Goal: Complete application form: Complete application form

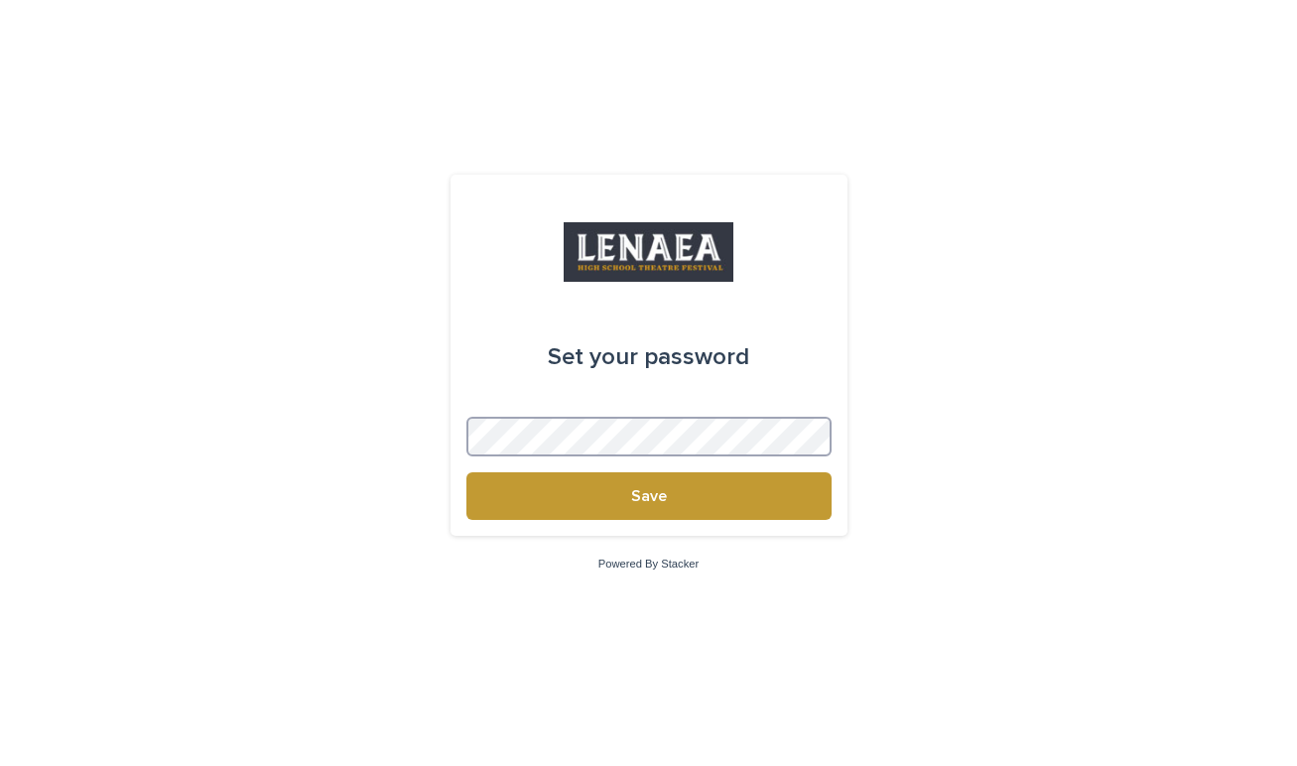
click at [467, 472] on button "Save" at bounding box center [649, 496] width 365 height 48
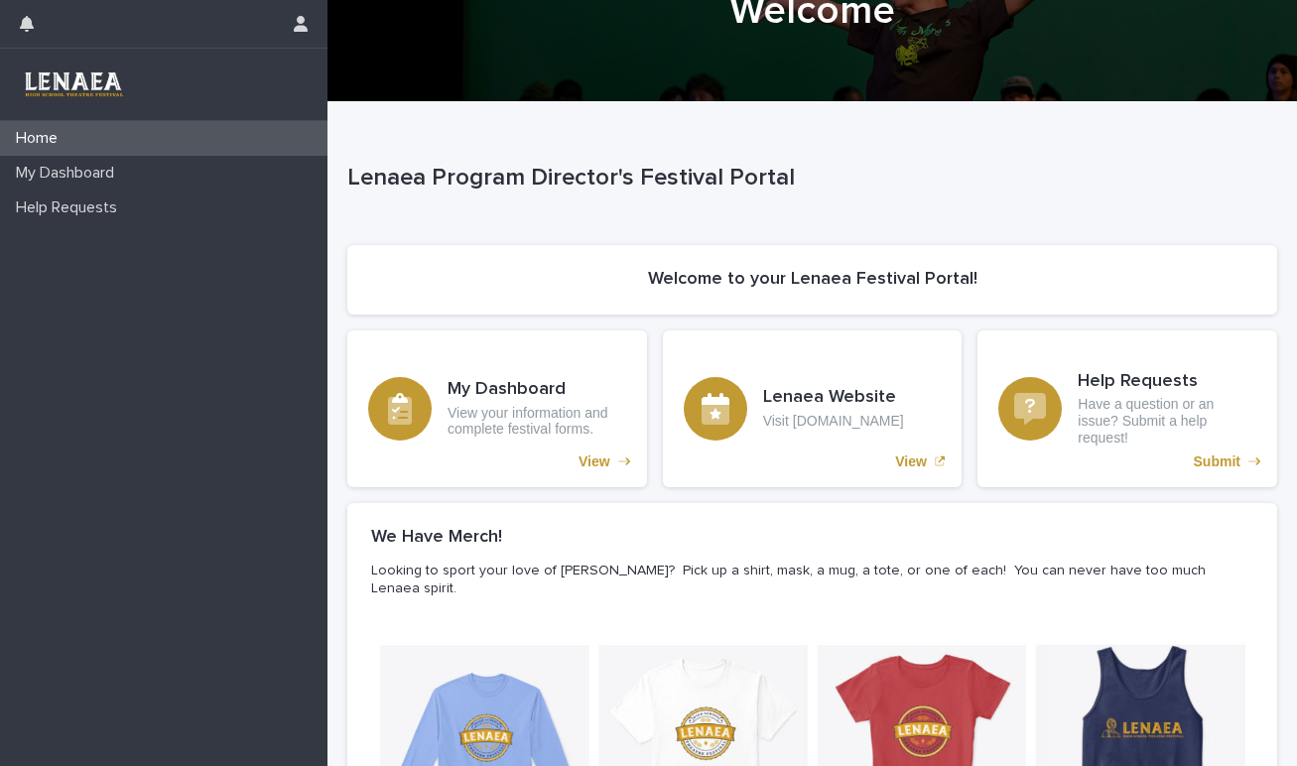
scroll to position [128, 0]
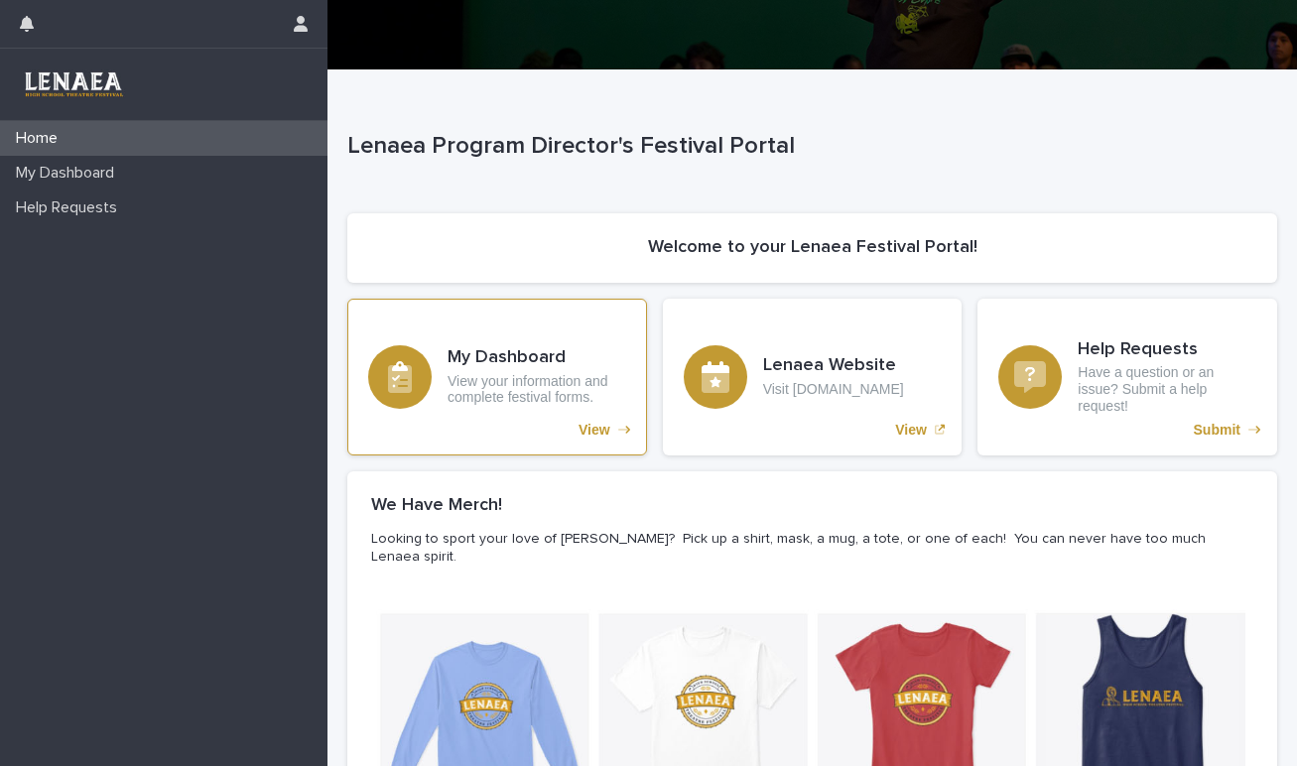
click at [582, 376] on p "View your information and complete festival forms." at bounding box center [537, 390] width 179 height 34
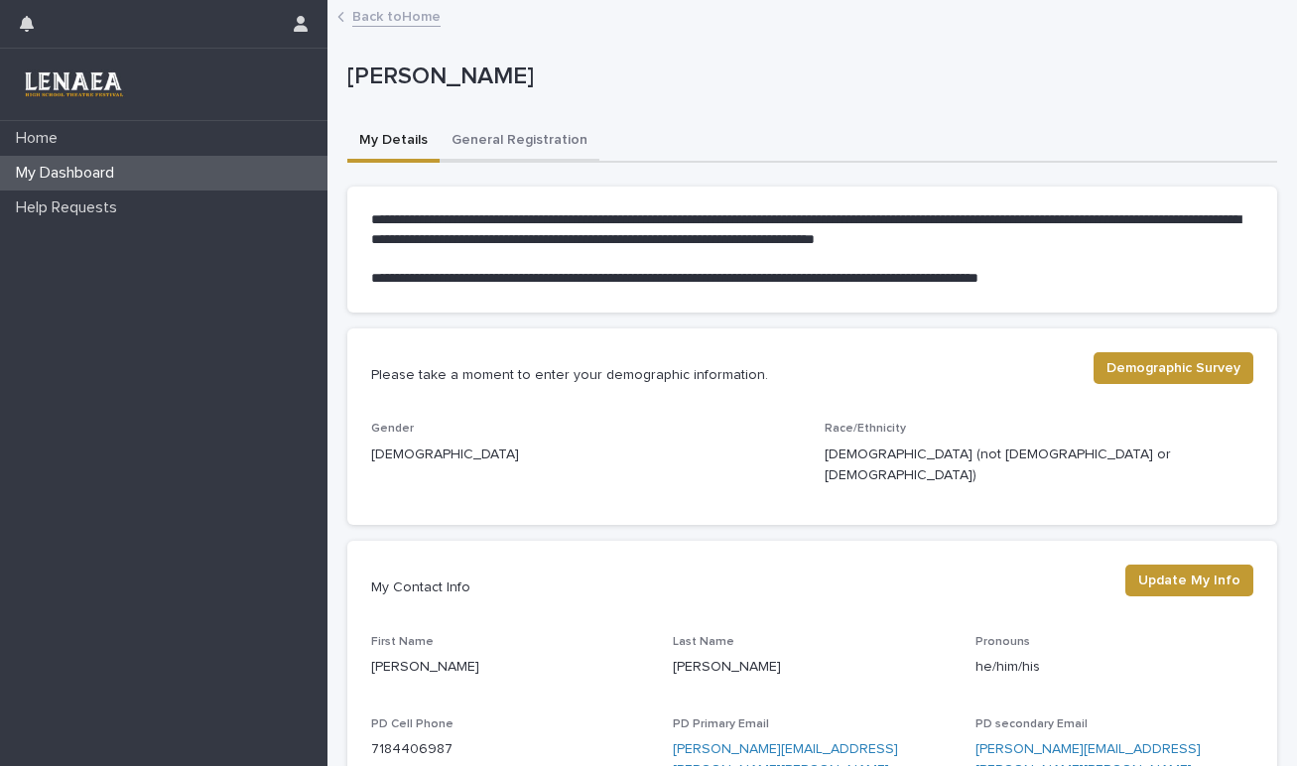
click at [504, 146] on button "General Registration" at bounding box center [520, 142] width 160 height 42
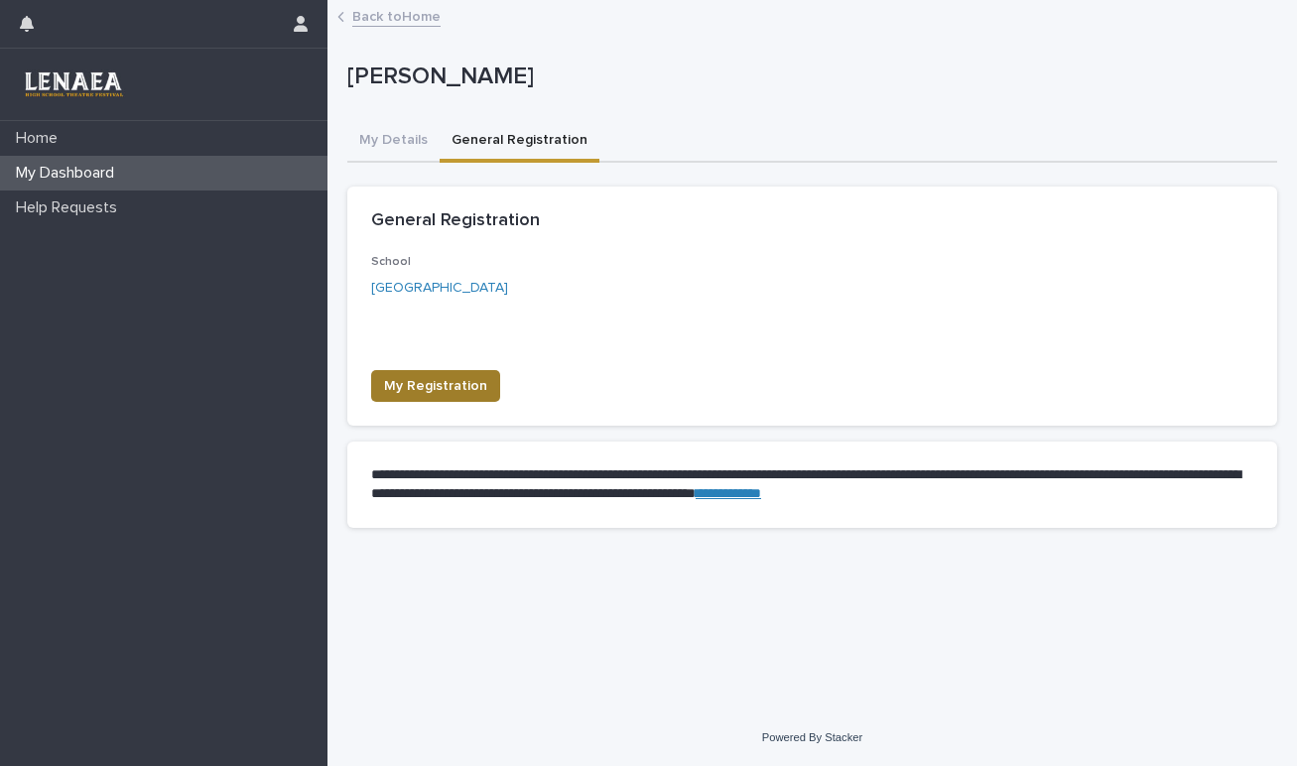
click at [459, 381] on span "My Registration" at bounding box center [435, 386] width 103 height 20
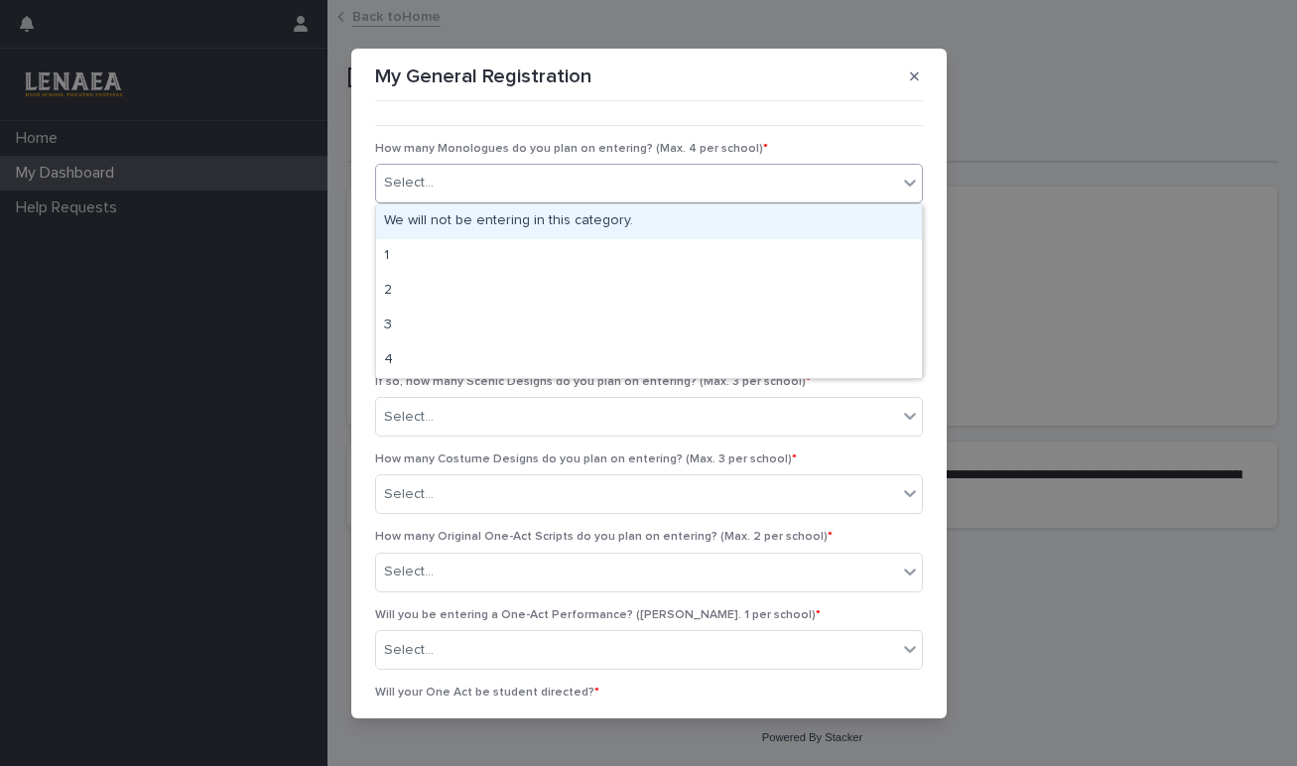
click at [682, 186] on div "Select..." at bounding box center [636, 183] width 521 height 33
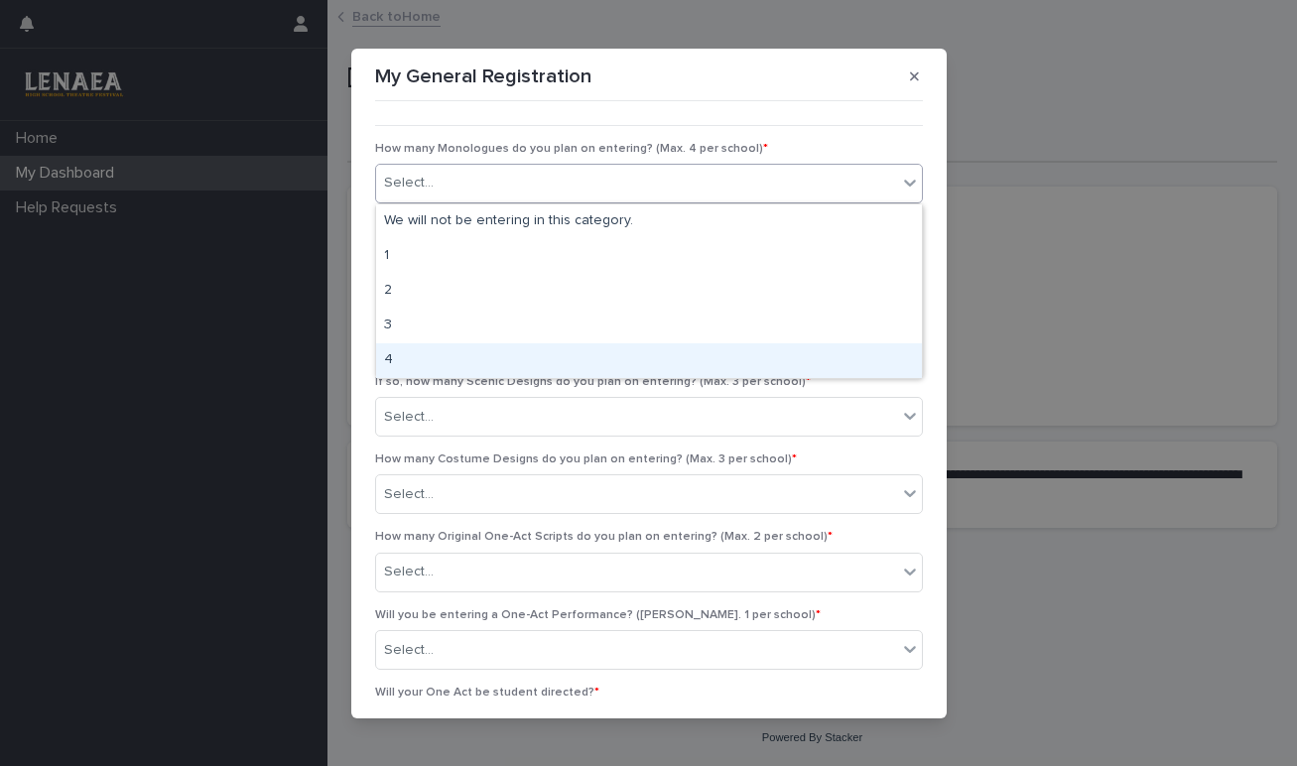
click at [476, 358] on div "4" at bounding box center [649, 360] width 546 height 35
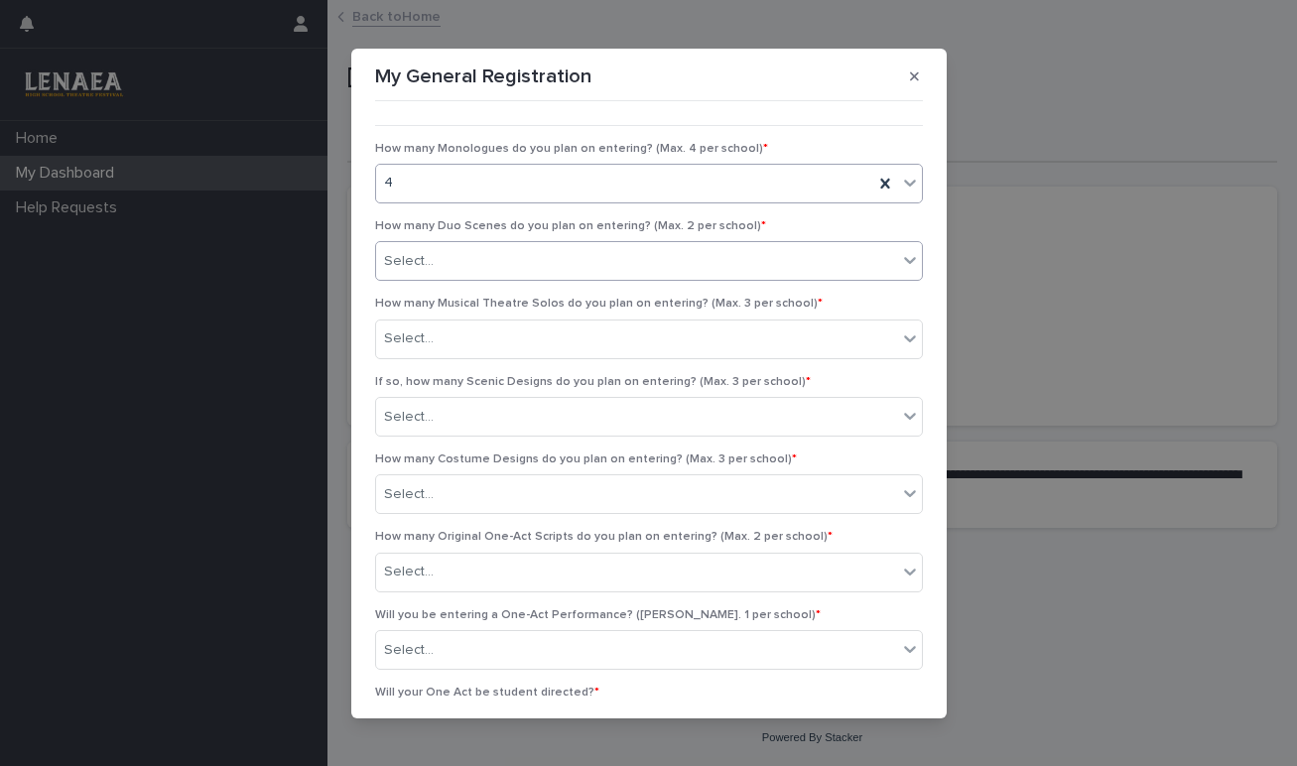
click at [573, 251] on div "Select..." at bounding box center [636, 261] width 521 height 33
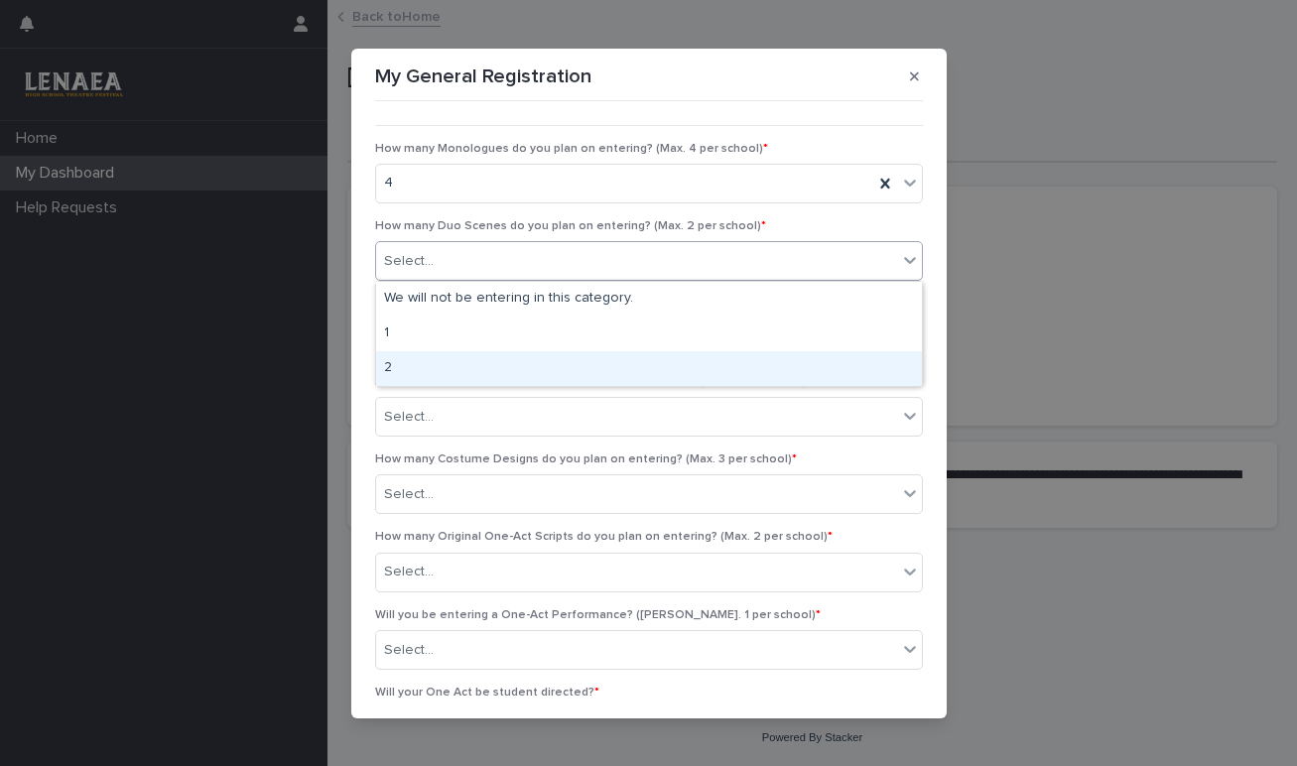
click at [484, 369] on div "2" at bounding box center [649, 368] width 546 height 35
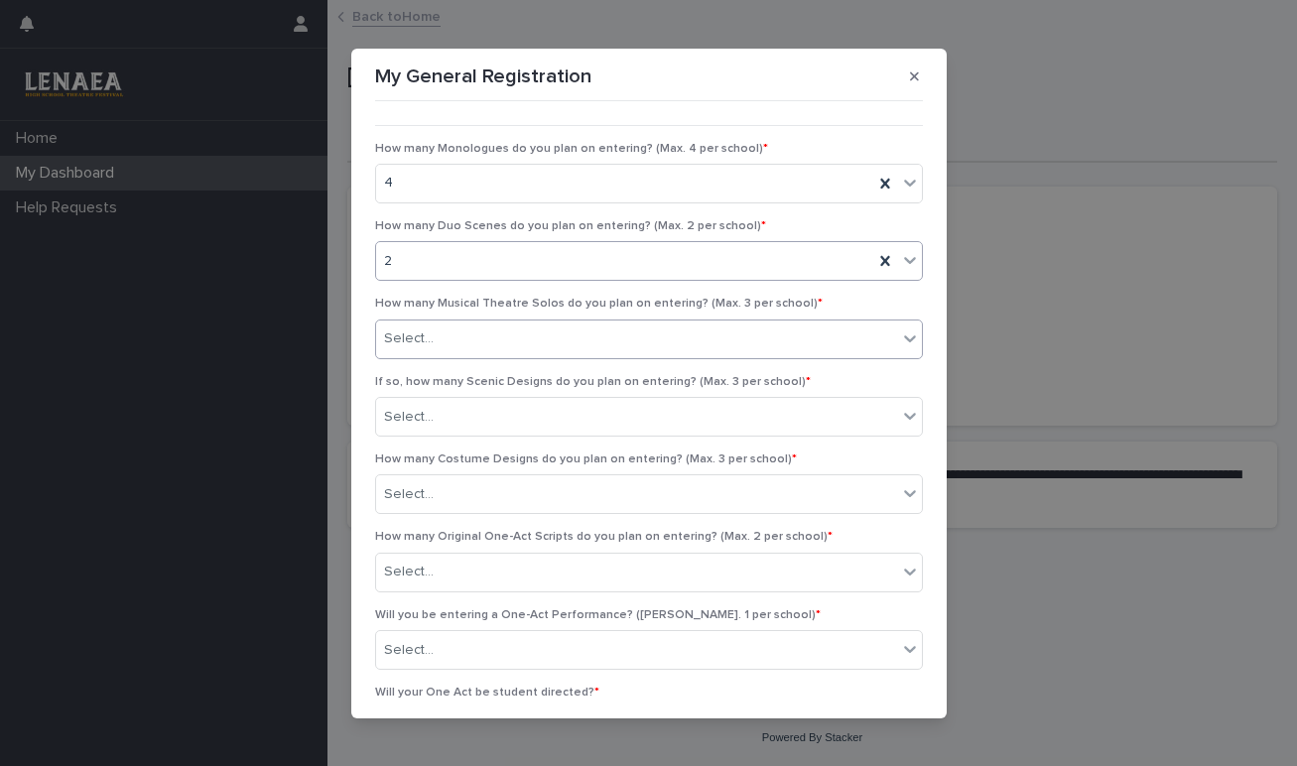
click at [504, 349] on div "Select..." at bounding box center [636, 339] width 521 height 33
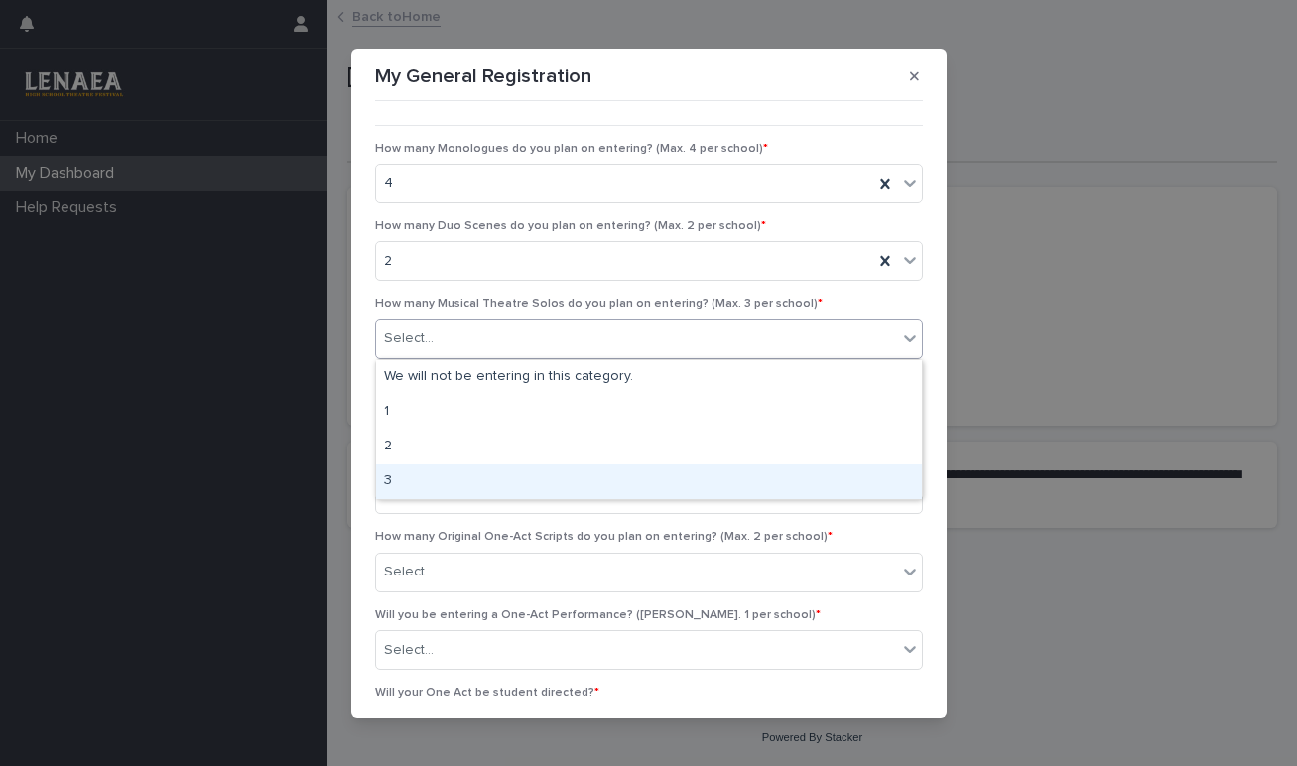
click at [450, 481] on div "3" at bounding box center [649, 482] width 546 height 35
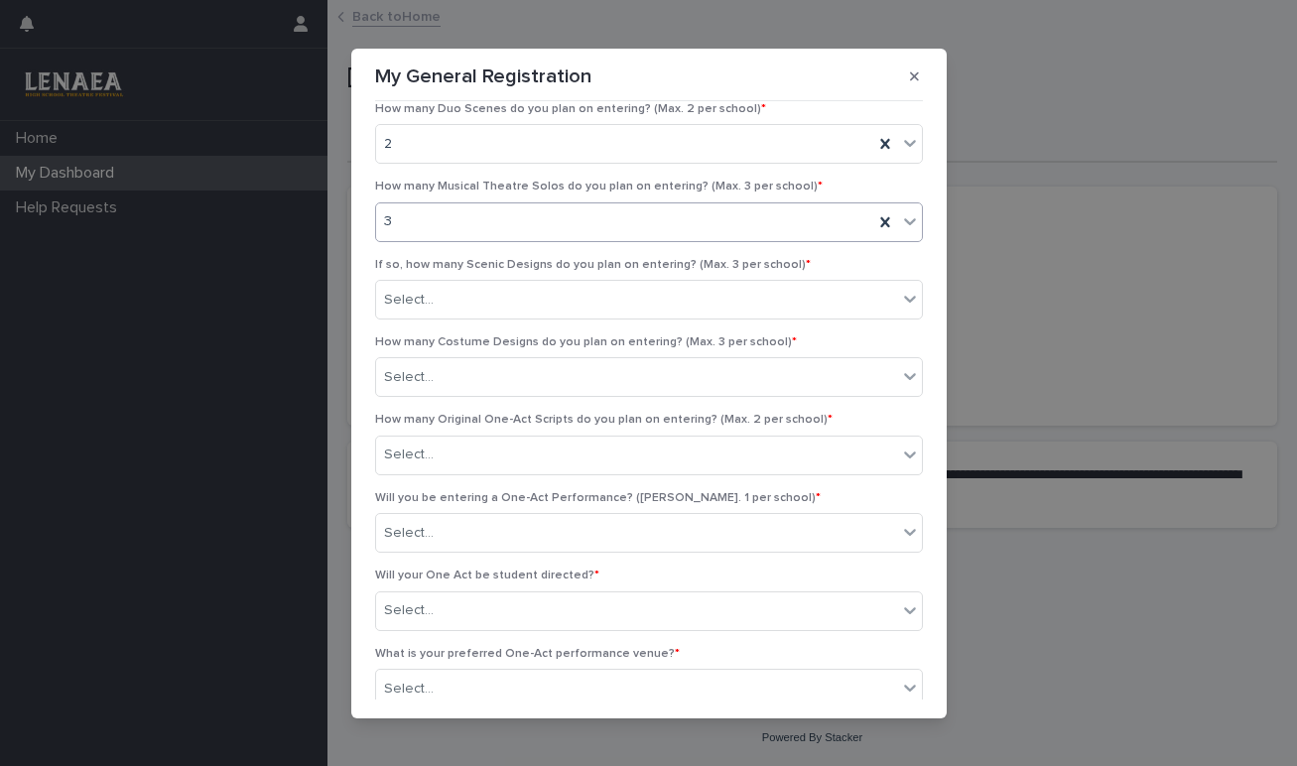
scroll to position [122, 0]
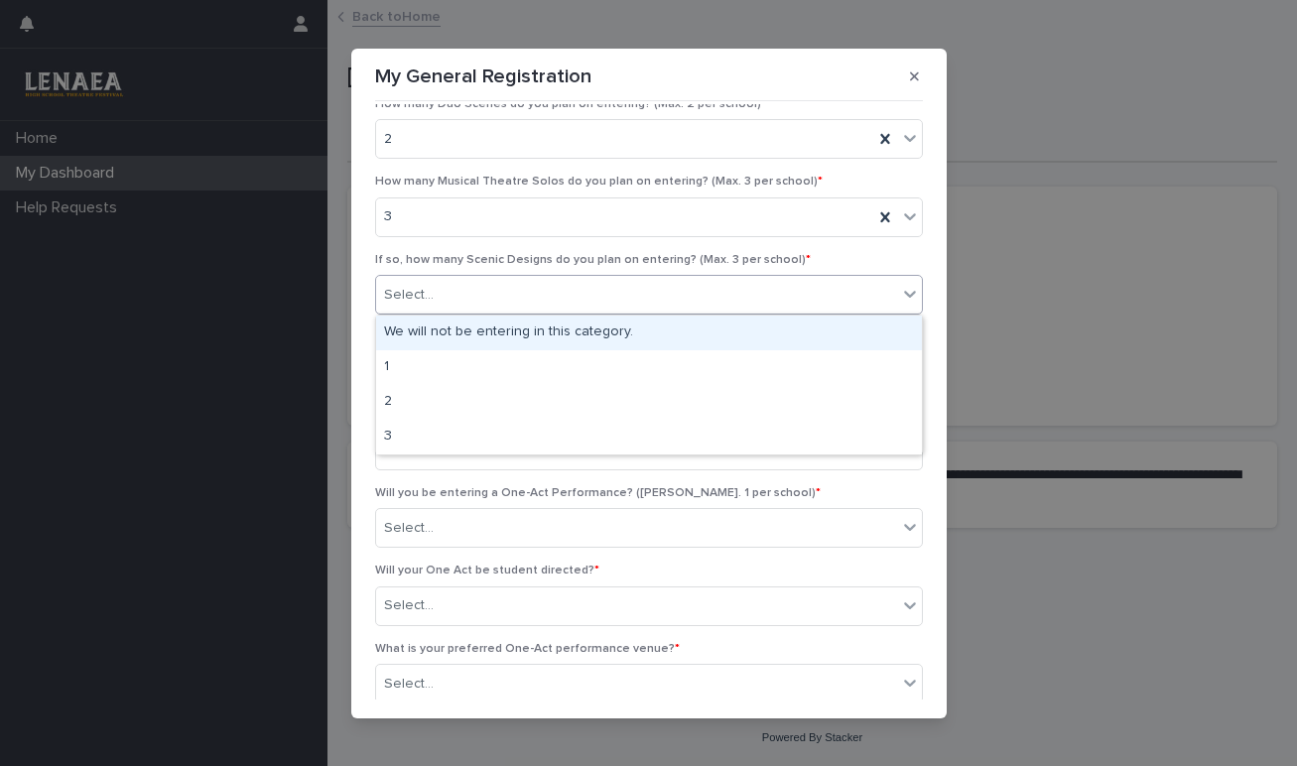
click at [565, 299] on div "Select..." at bounding box center [636, 295] width 521 height 33
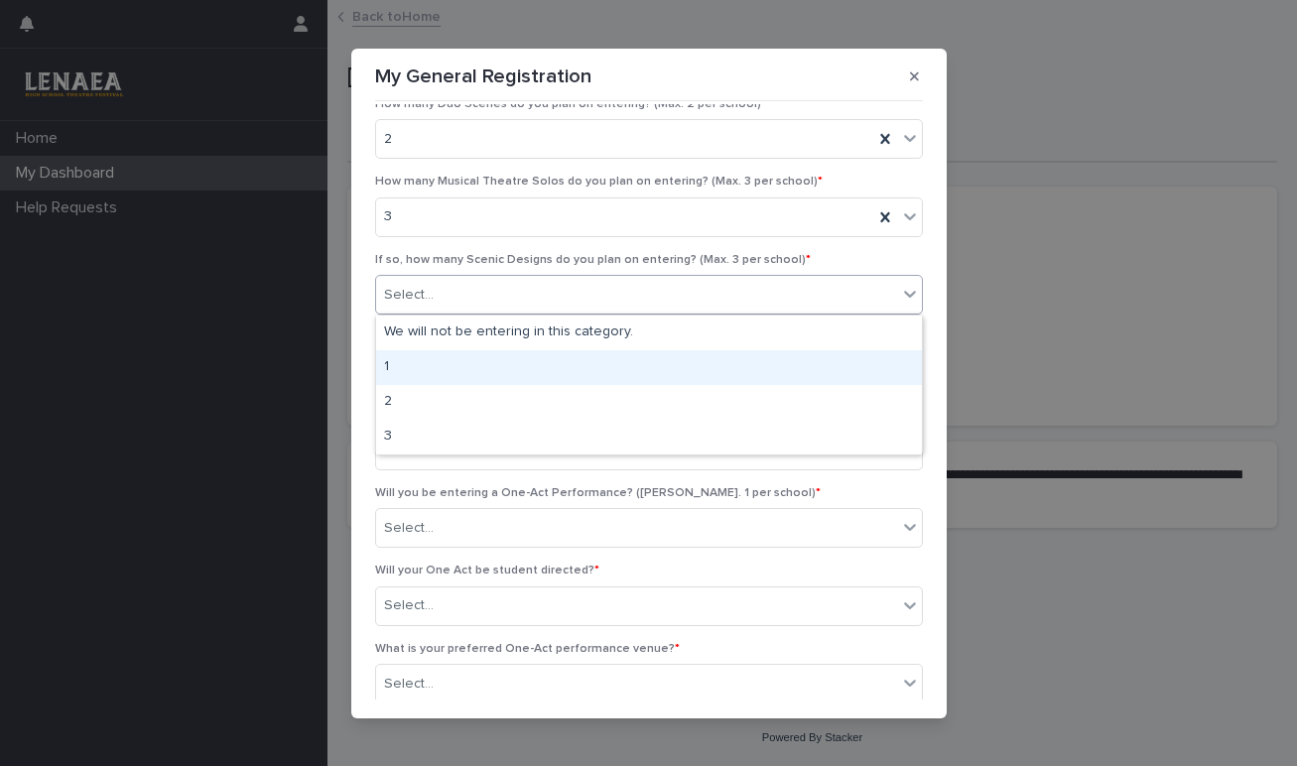
click at [496, 364] on div "1" at bounding box center [649, 367] width 546 height 35
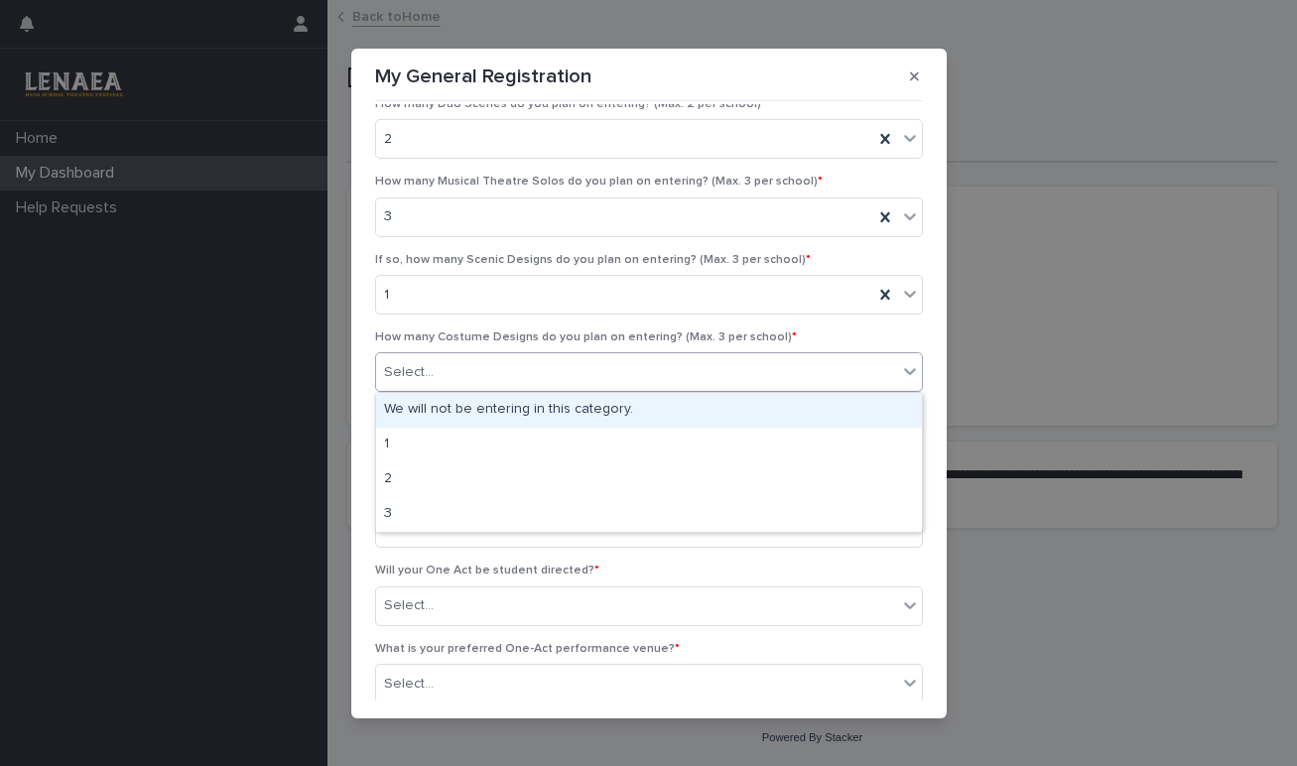
click at [496, 364] on div "Select..." at bounding box center [636, 372] width 521 height 33
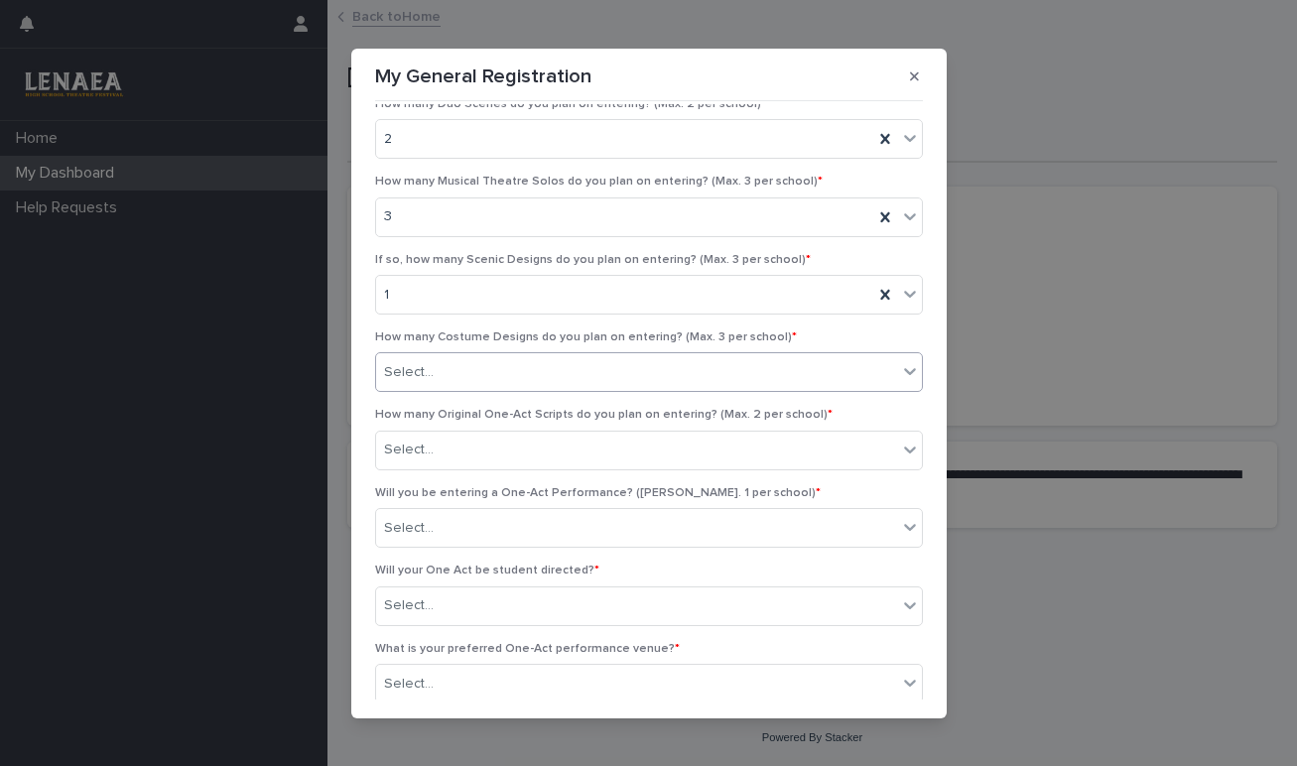
click at [496, 364] on div "Select..." at bounding box center [636, 372] width 521 height 33
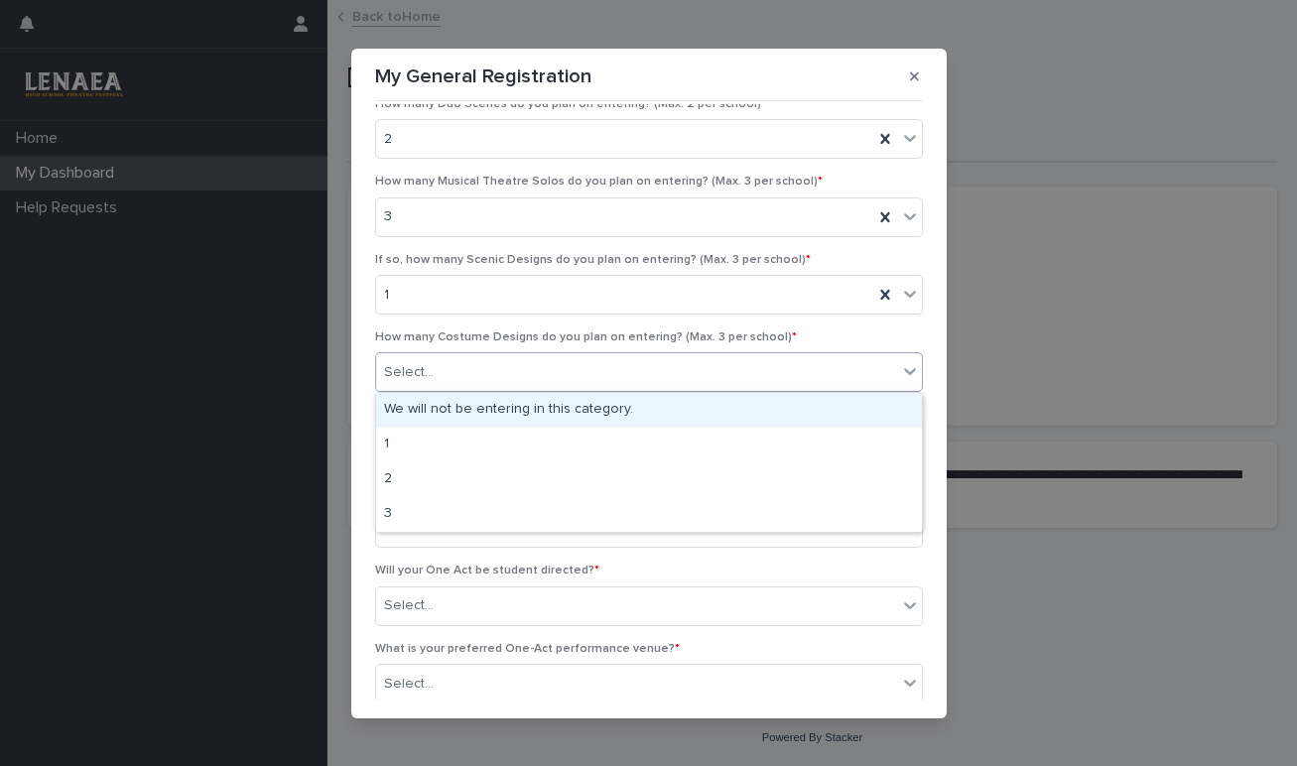
click at [496, 364] on div "Select..." at bounding box center [636, 372] width 521 height 33
click at [490, 415] on div "We will not be entering in this category." at bounding box center [649, 410] width 546 height 35
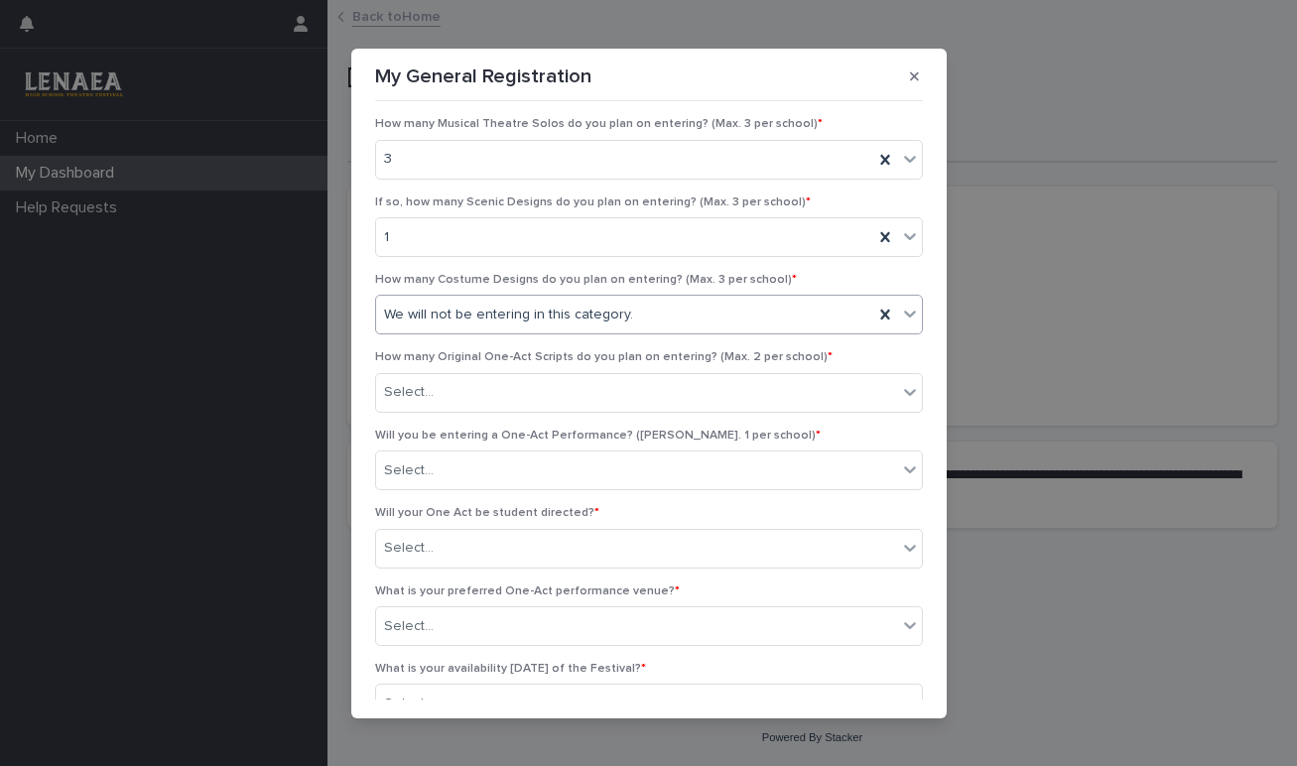
scroll to position [208, 0]
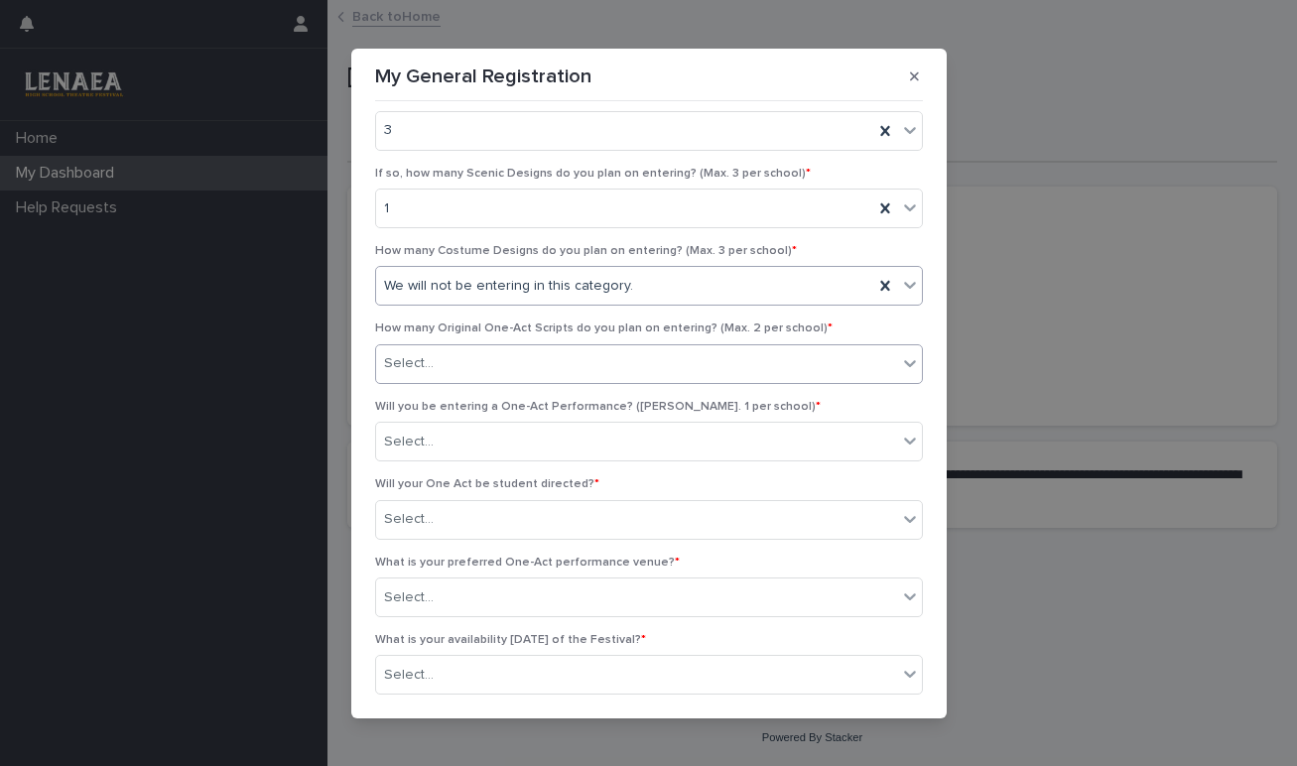
click at [610, 361] on div "Select..." at bounding box center [636, 363] width 521 height 33
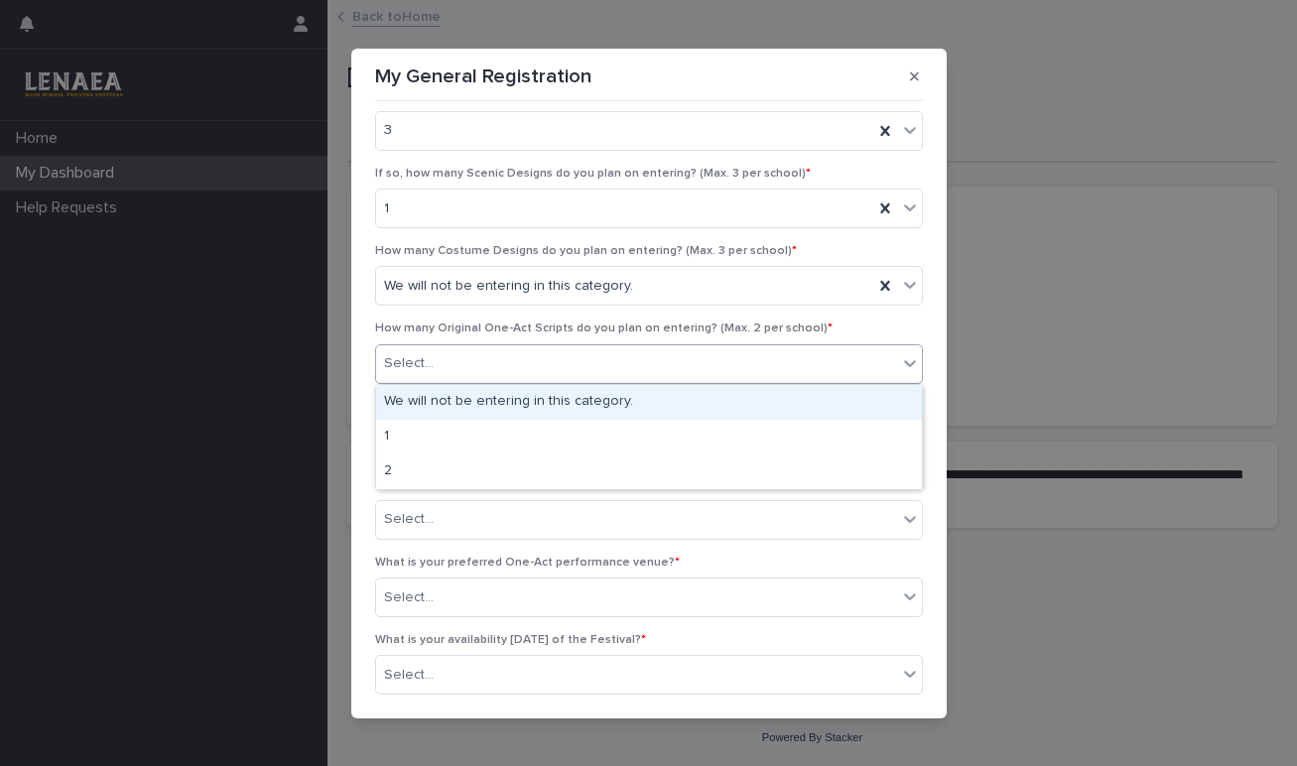
click at [608, 392] on div "We will not be entering in this category." at bounding box center [649, 402] width 546 height 35
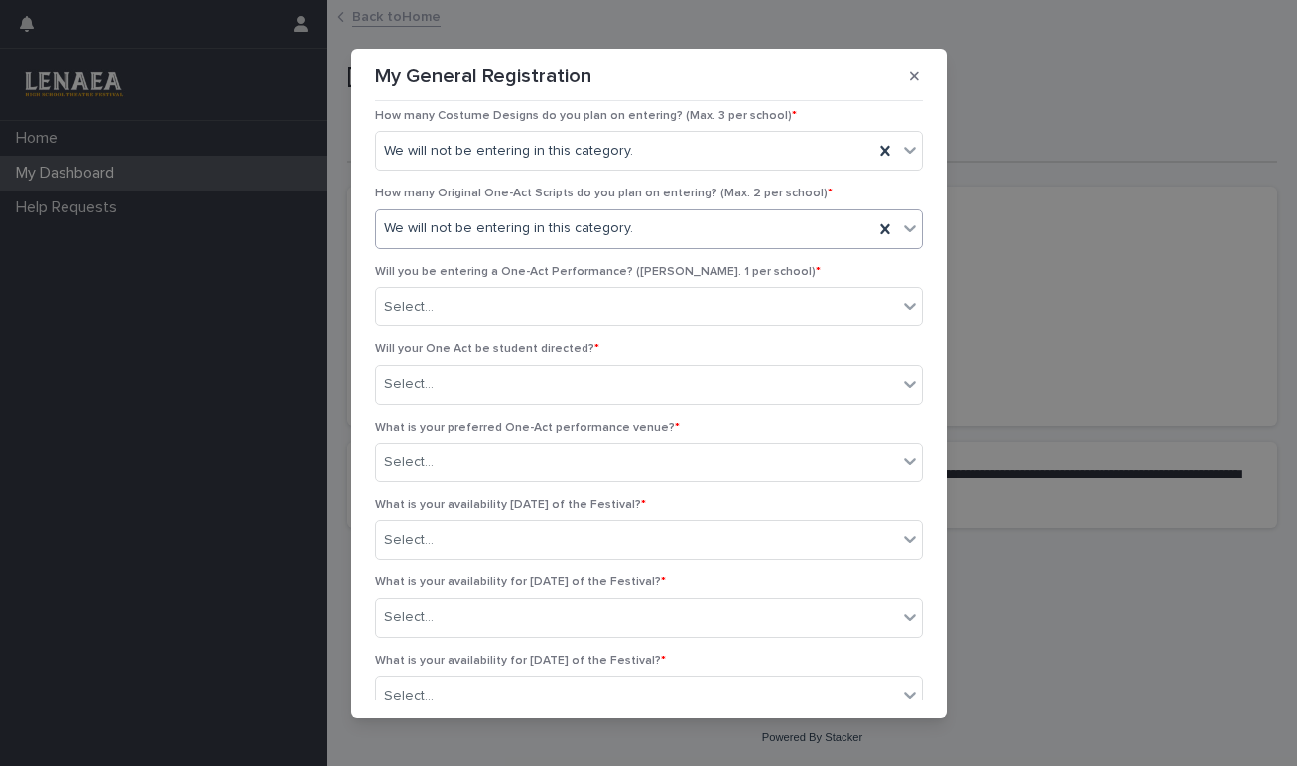
scroll to position [356, 0]
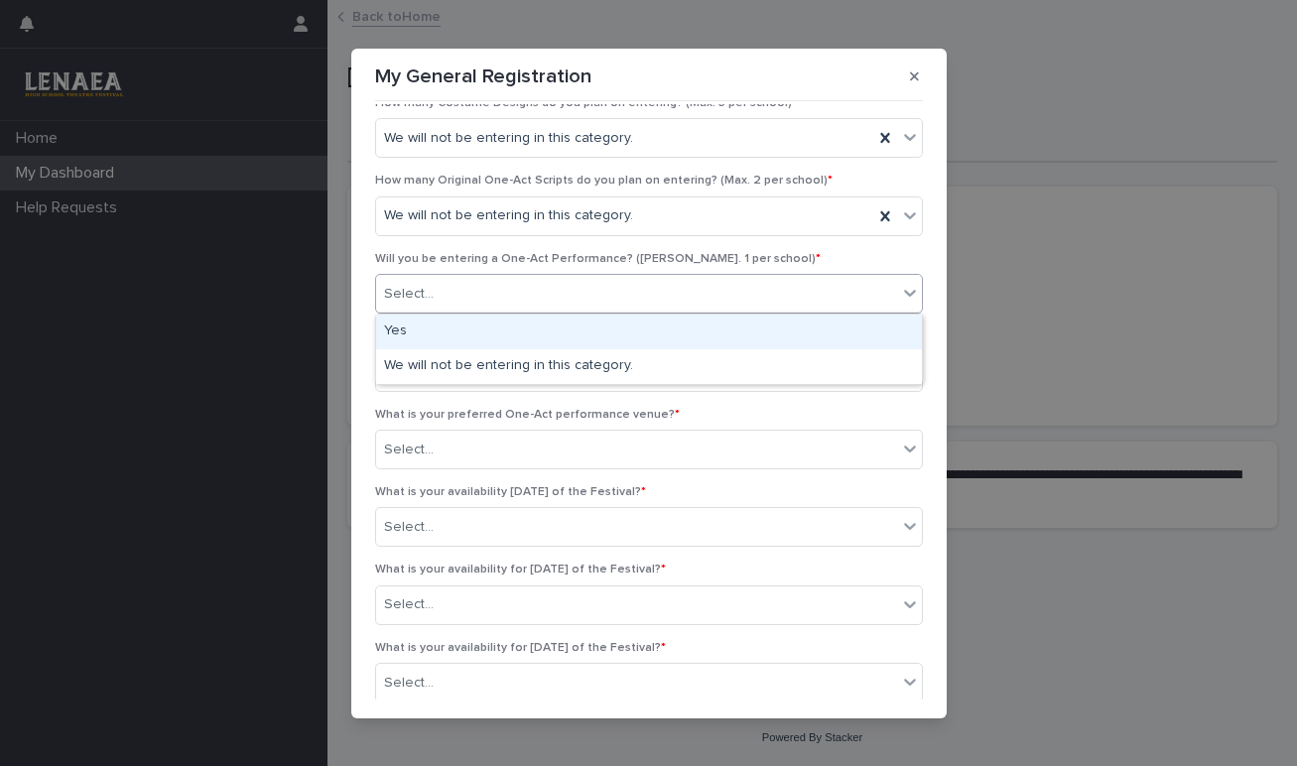
click at [653, 286] on div "Select..." at bounding box center [636, 294] width 521 height 33
click at [638, 335] on div "Yes" at bounding box center [649, 332] width 546 height 35
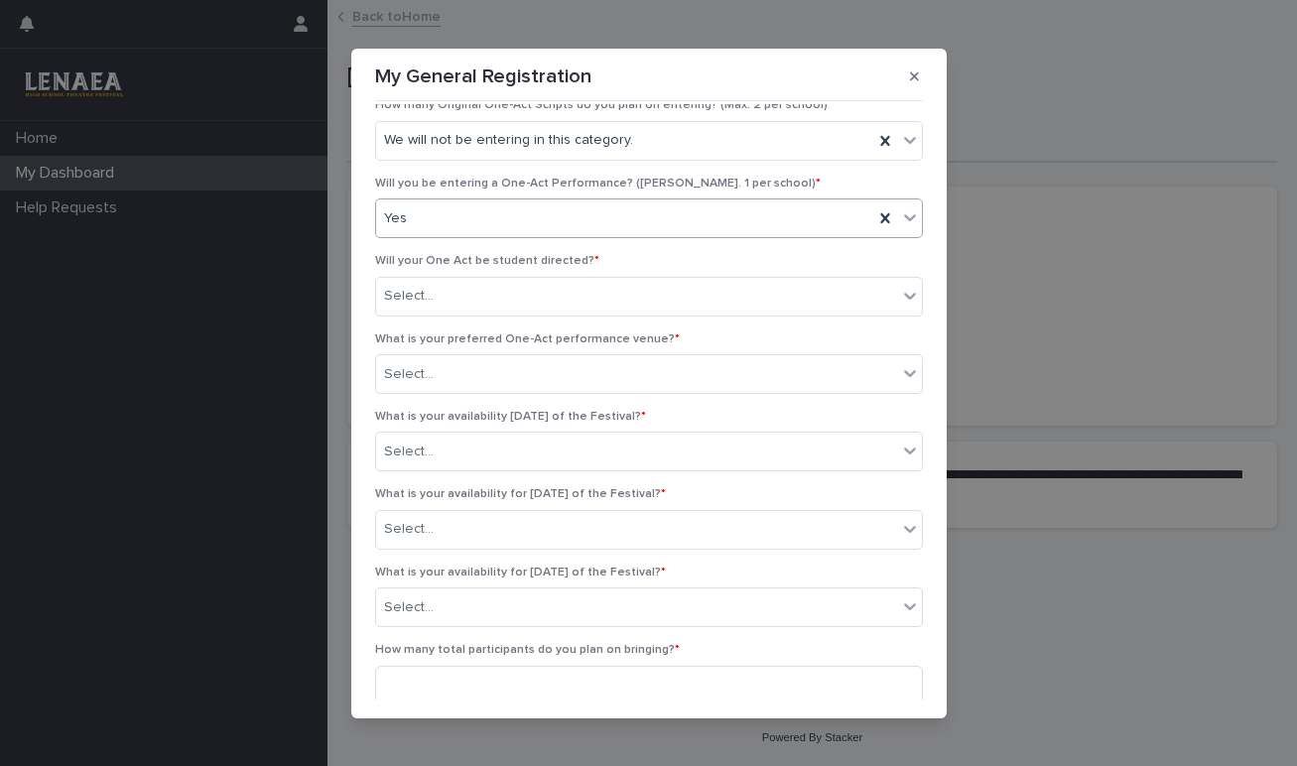
scroll to position [430, 0]
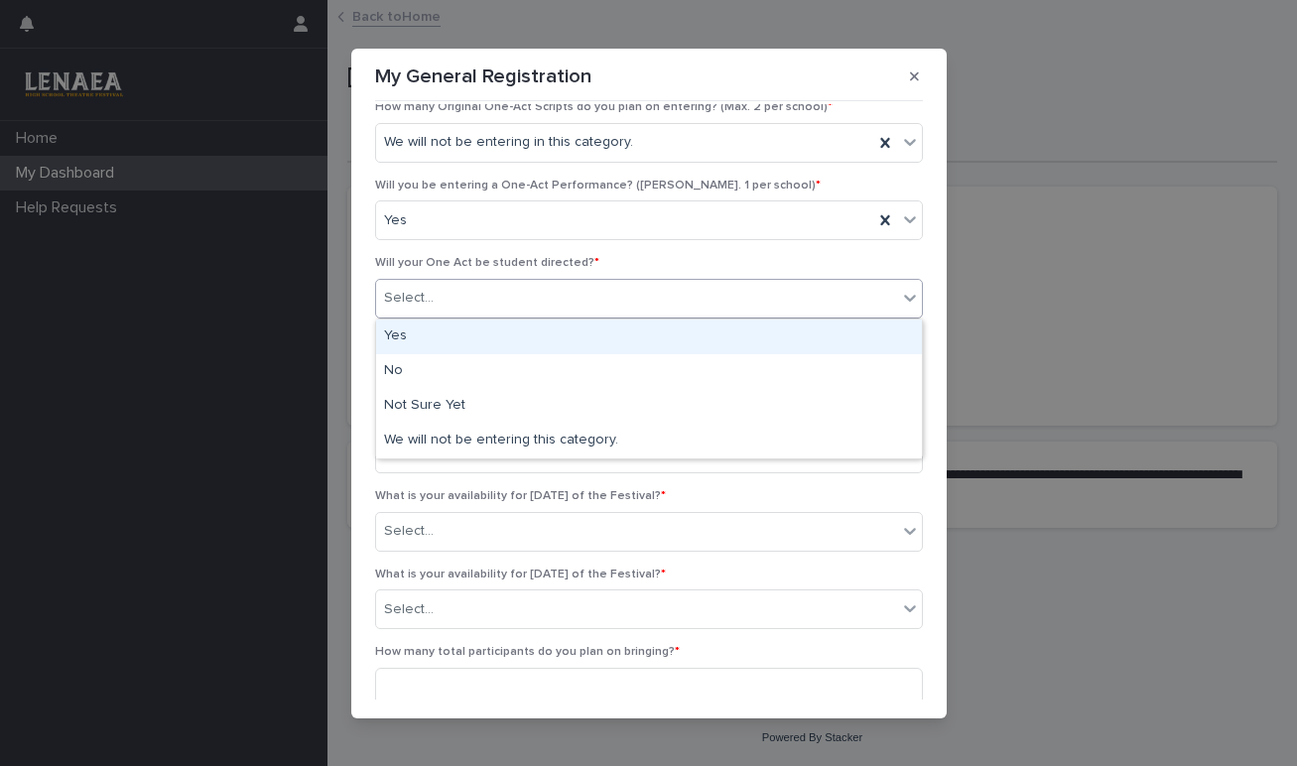
click at [560, 292] on div "Select..." at bounding box center [636, 298] width 521 height 33
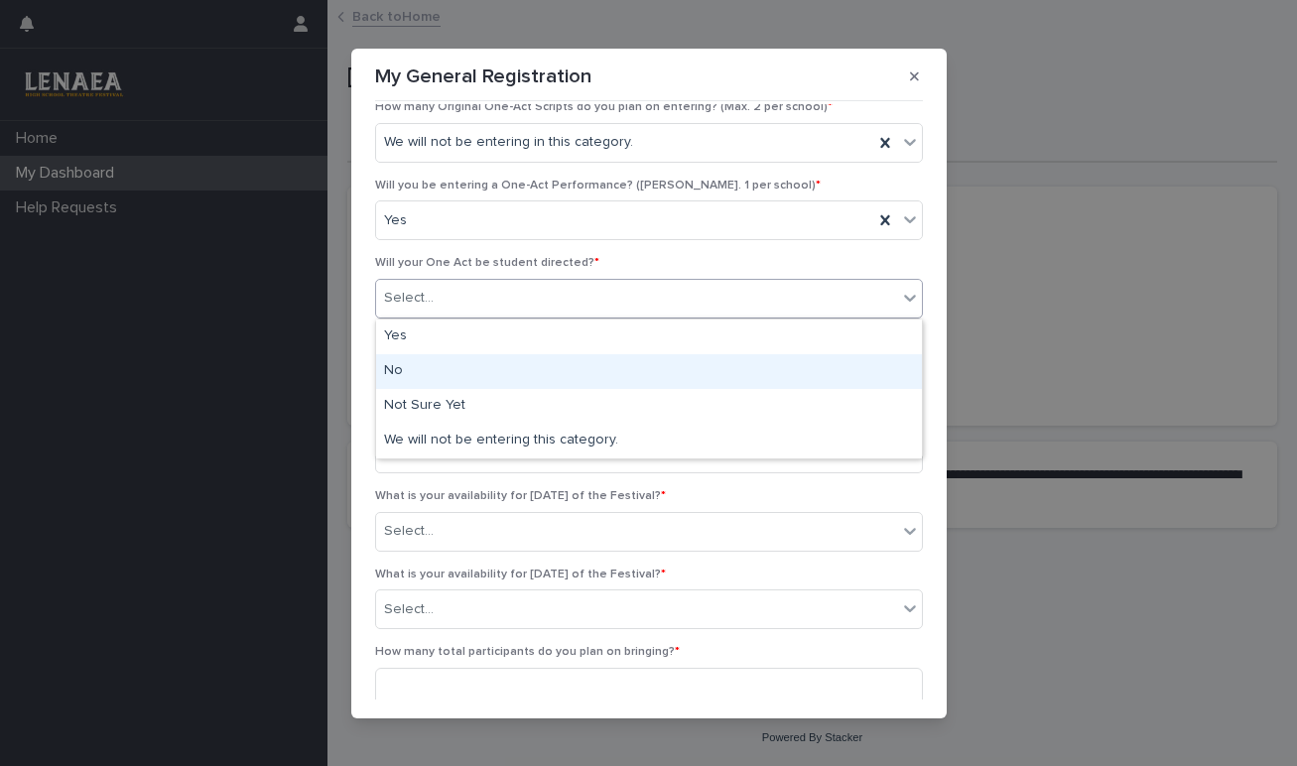
click at [530, 368] on div "No" at bounding box center [649, 371] width 546 height 35
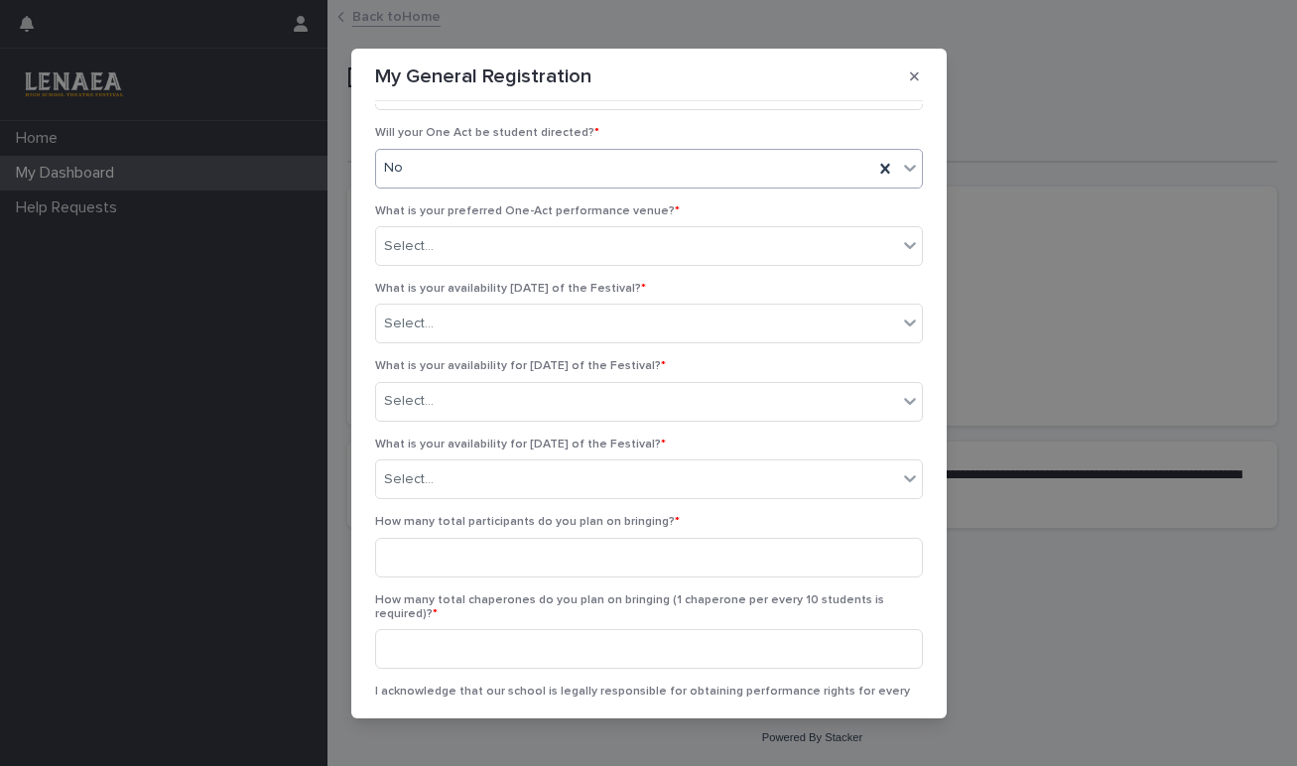
scroll to position [572, 0]
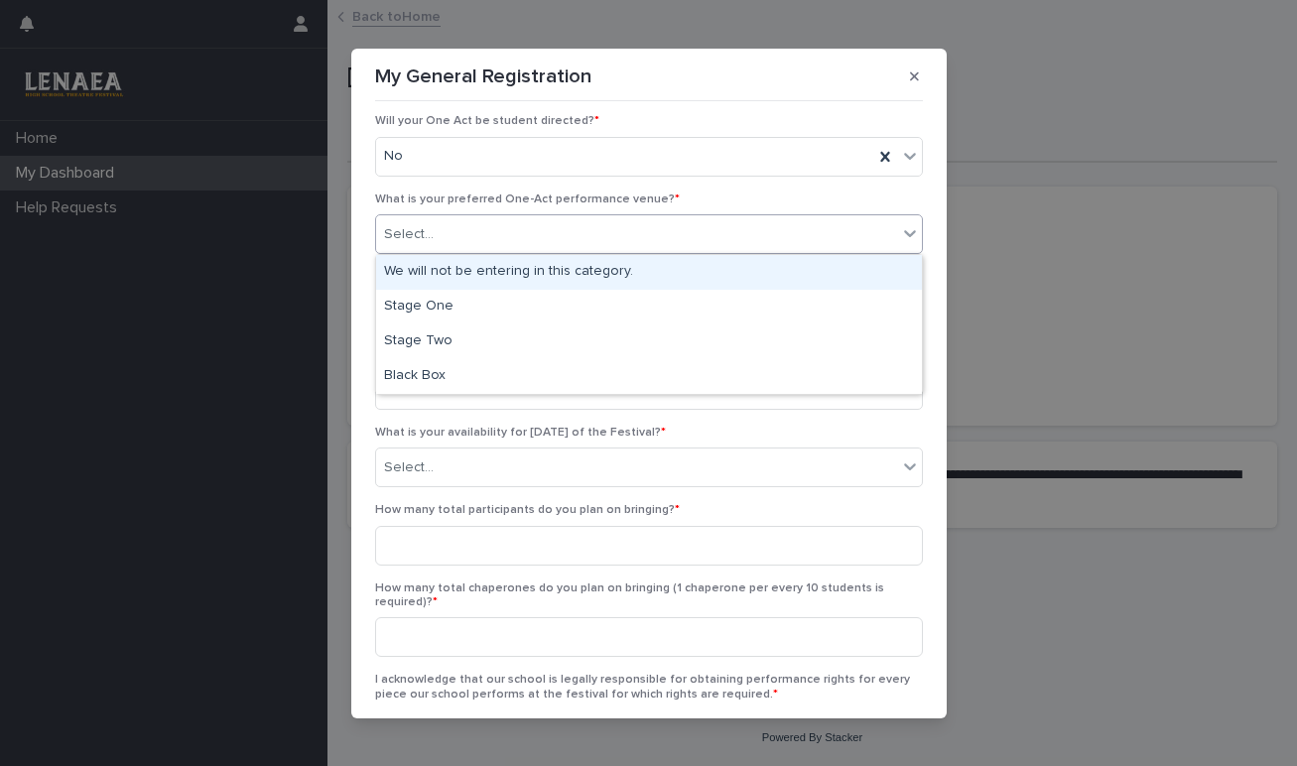
click at [761, 235] on div "Select..." at bounding box center [636, 234] width 521 height 33
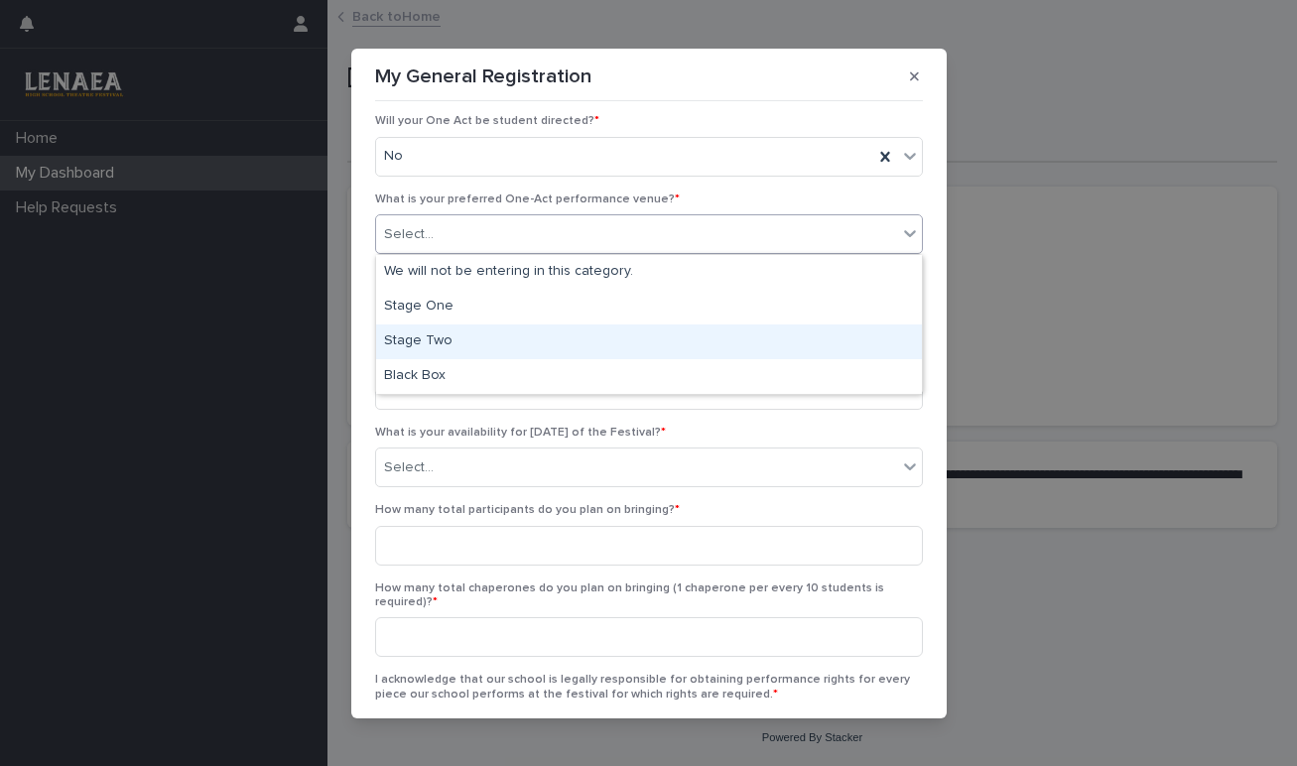
click at [438, 345] on div "Stage Two" at bounding box center [649, 342] width 546 height 35
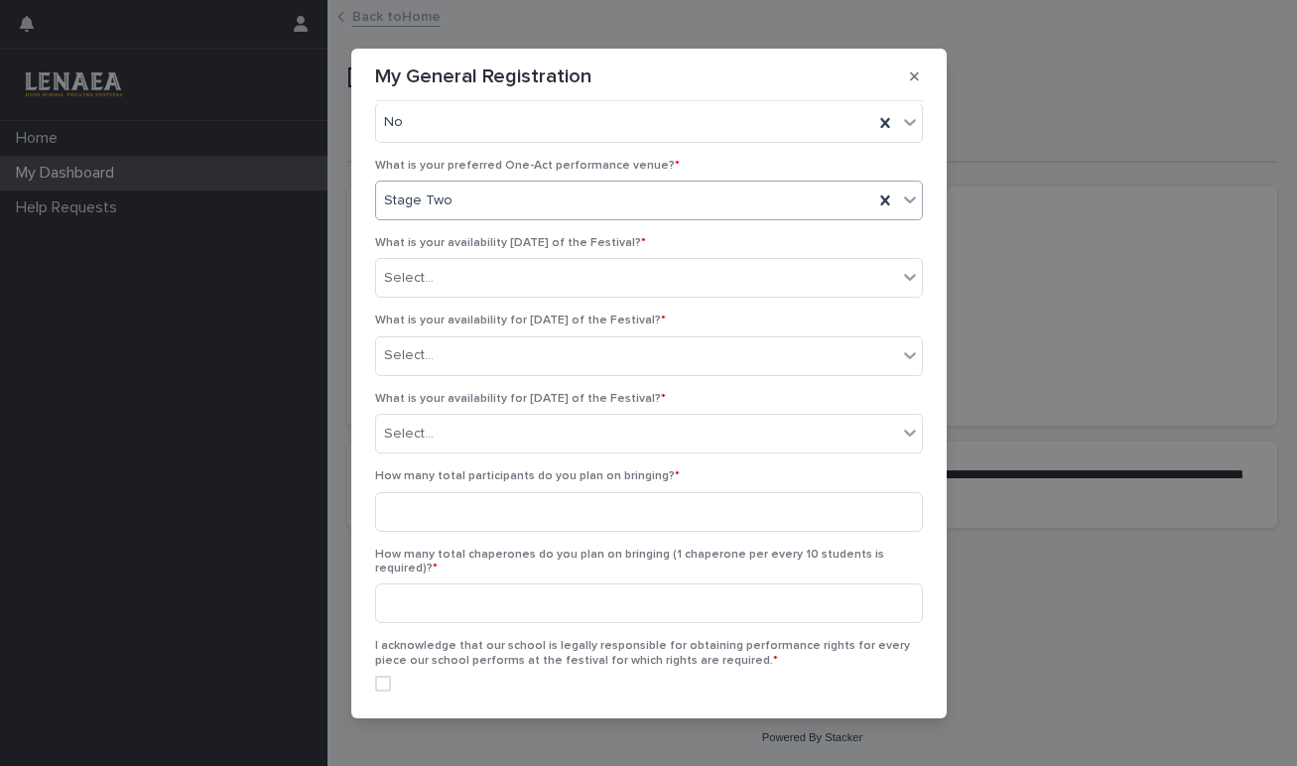
scroll to position [620, 0]
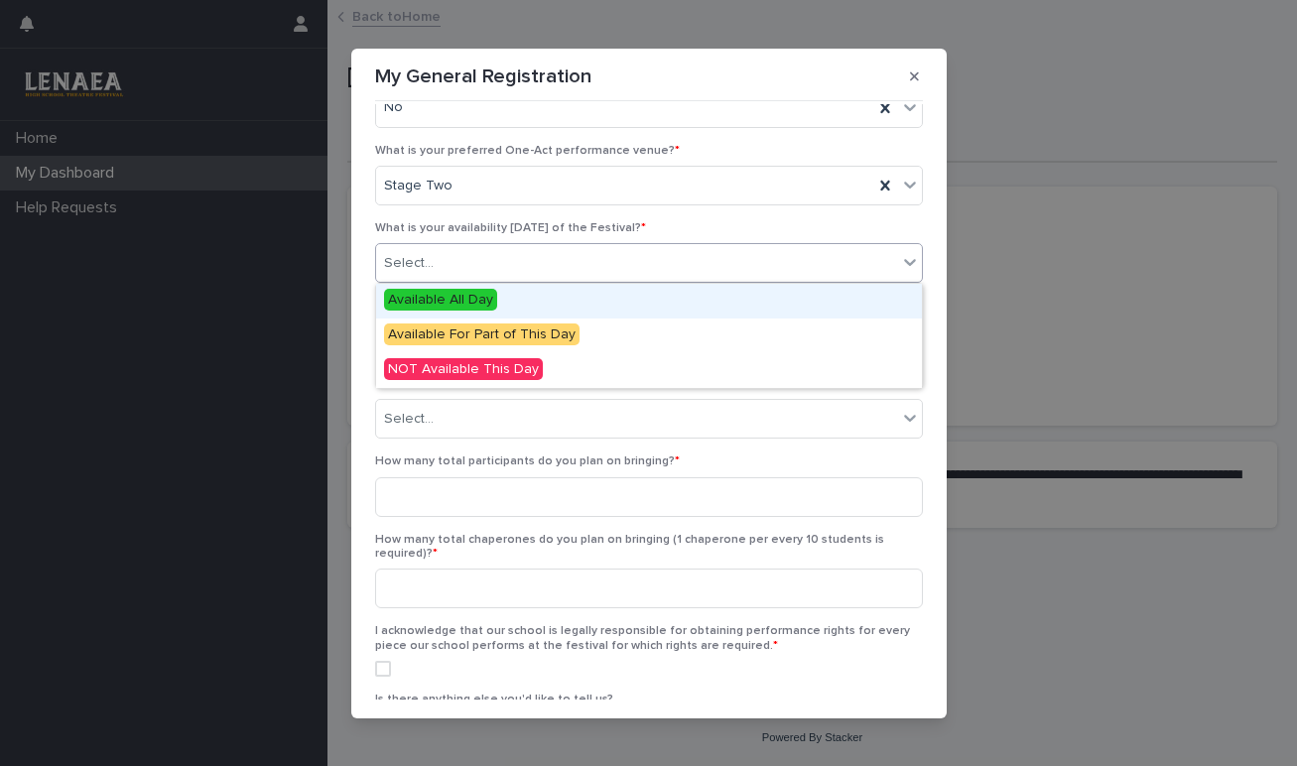
click at [617, 259] on div "Select..." at bounding box center [636, 263] width 521 height 33
click at [462, 299] on span "Available All Day" at bounding box center [440, 300] width 113 height 22
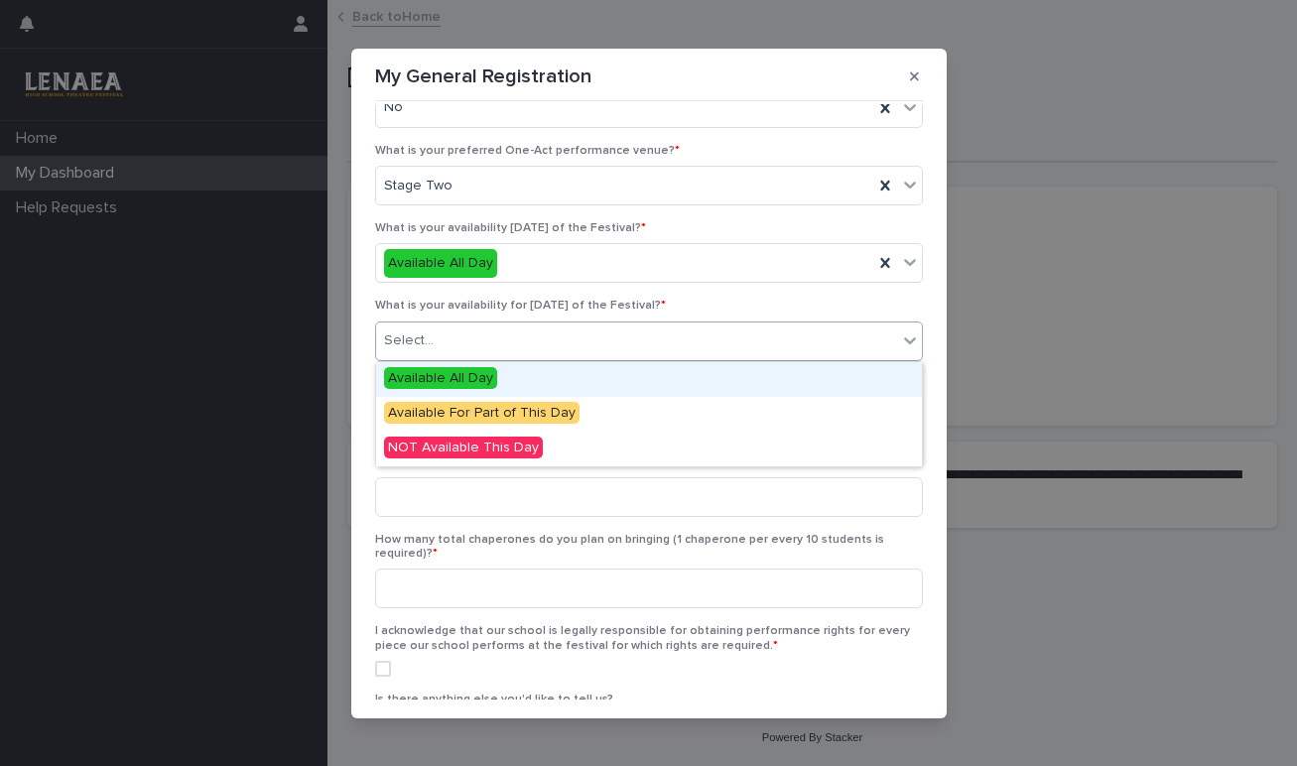
click at [495, 343] on div "Select..." at bounding box center [636, 341] width 521 height 33
click at [484, 381] on span "Available All Day" at bounding box center [440, 378] width 113 height 22
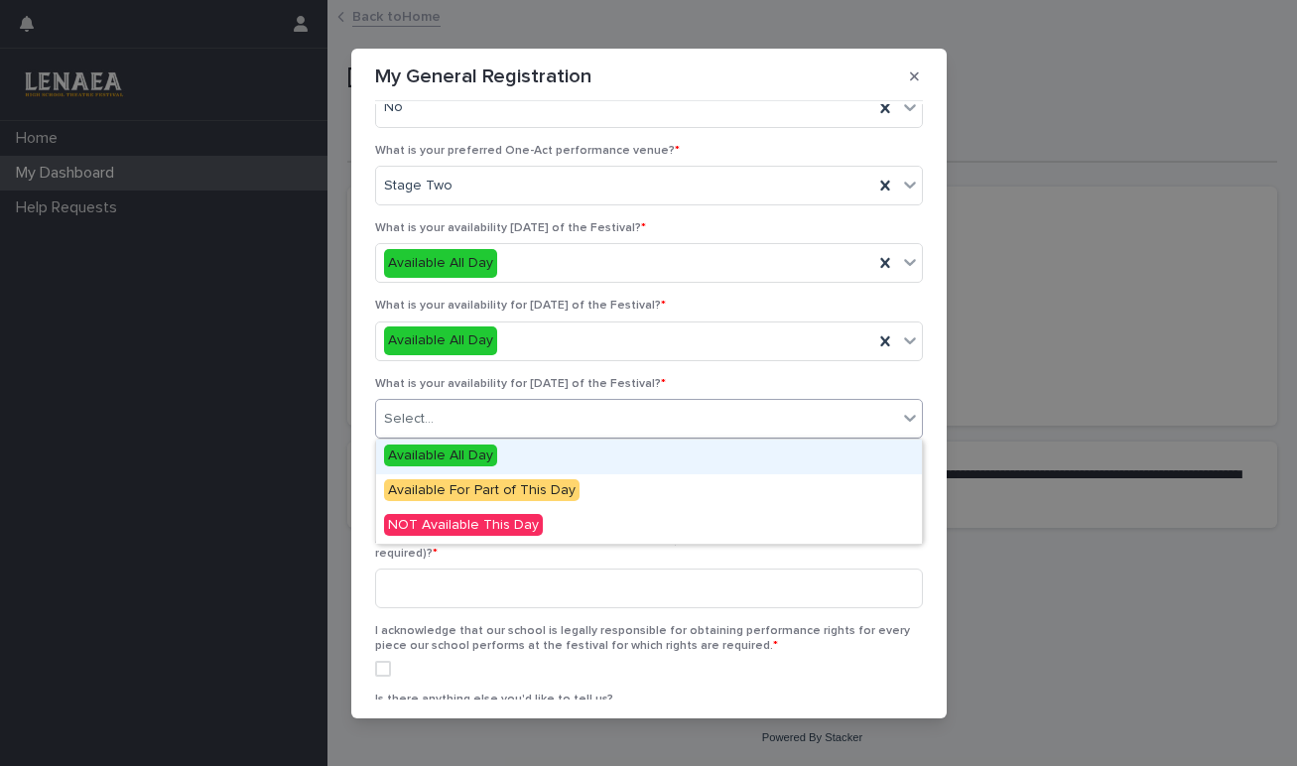
click at [484, 432] on div "Select..." at bounding box center [636, 419] width 521 height 33
click at [476, 461] on span "Available All Day" at bounding box center [440, 456] width 113 height 22
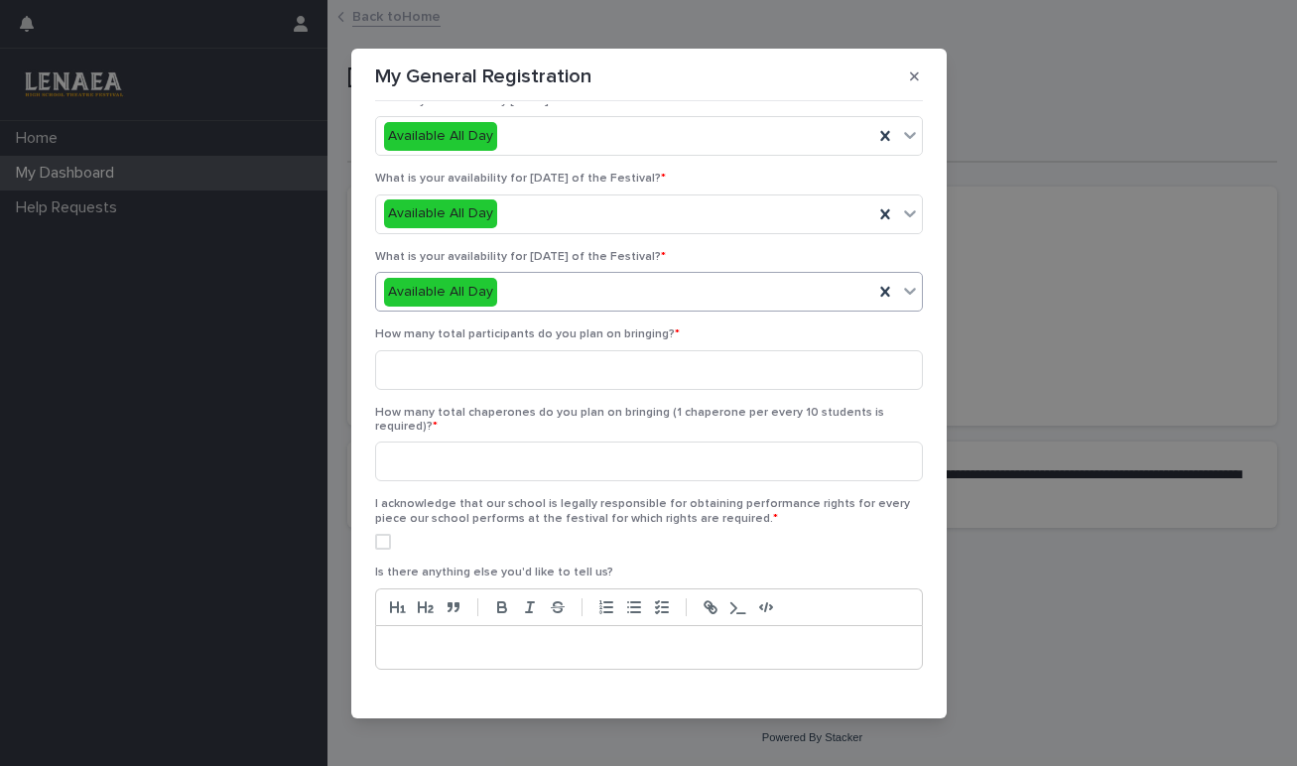
scroll to position [748, 0]
click at [558, 378] on input at bounding box center [649, 369] width 548 height 40
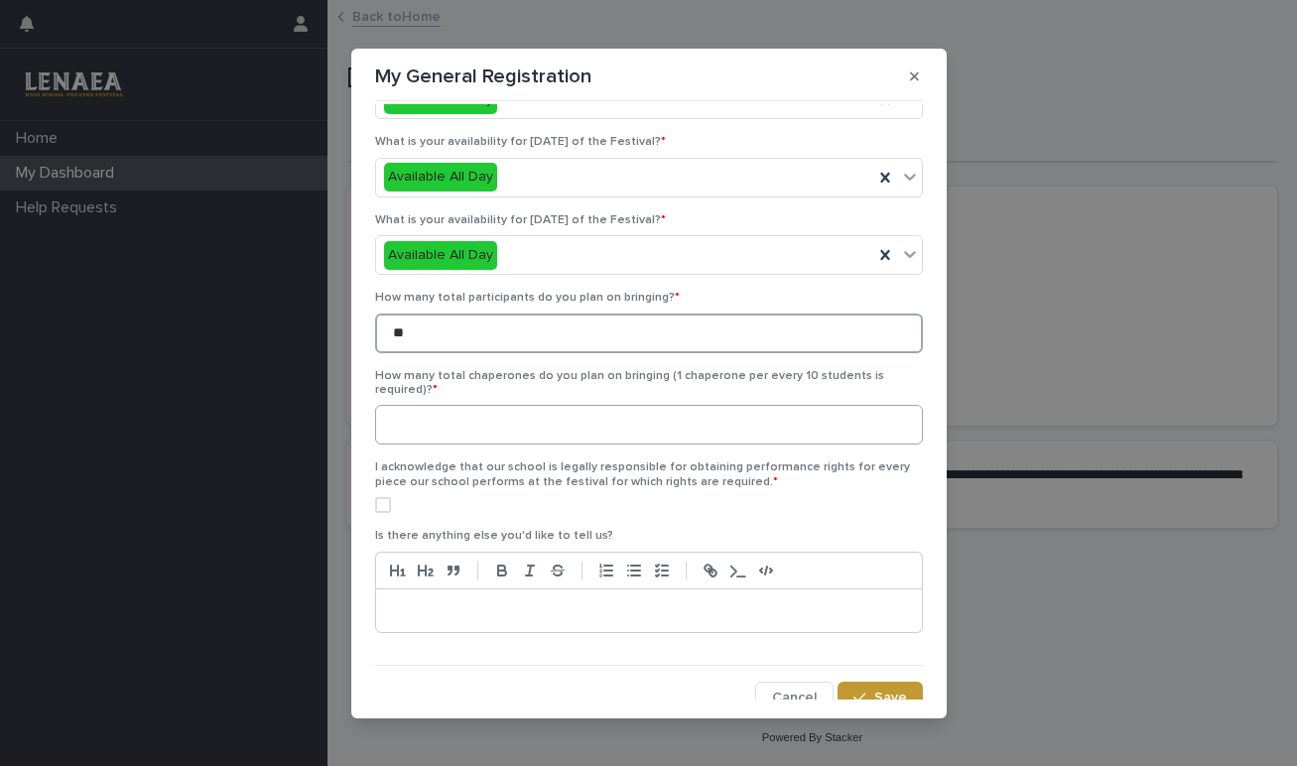
type input "**"
click at [522, 428] on input at bounding box center [649, 425] width 548 height 40
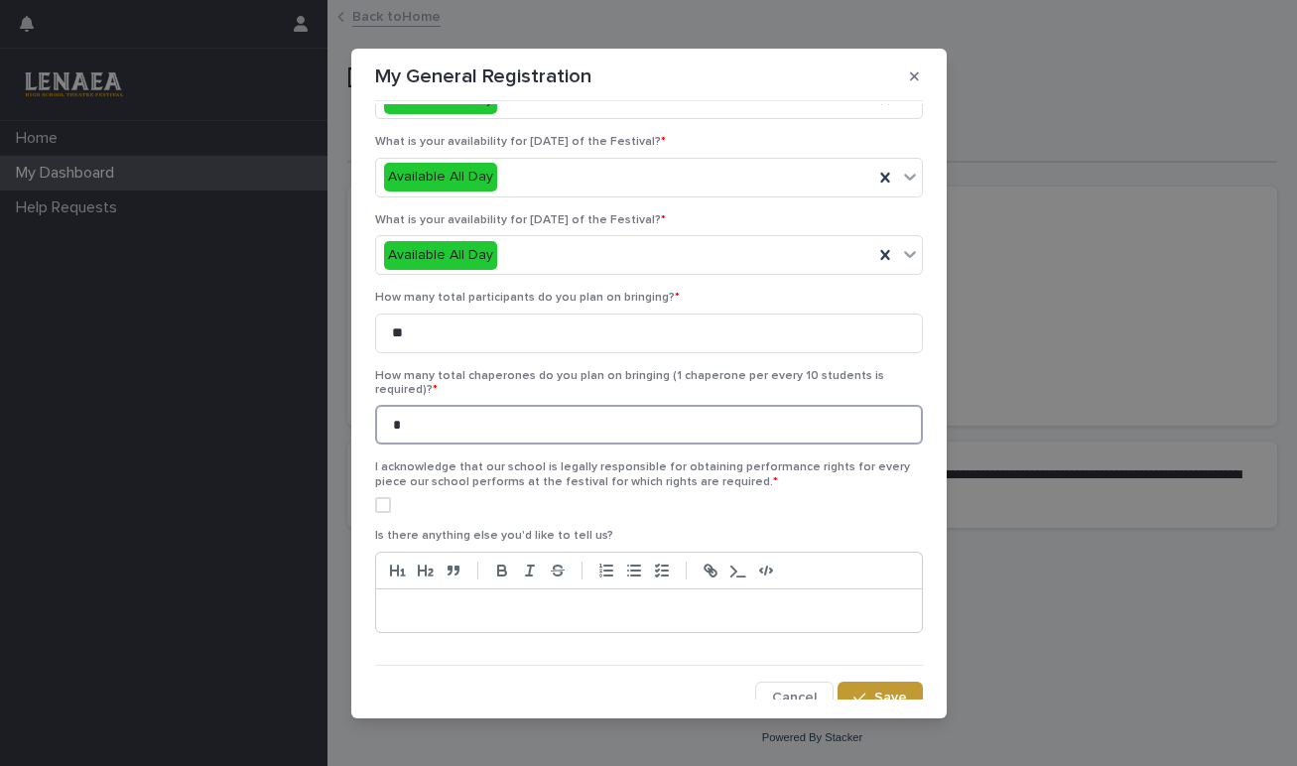
scroll to position [11, 0]
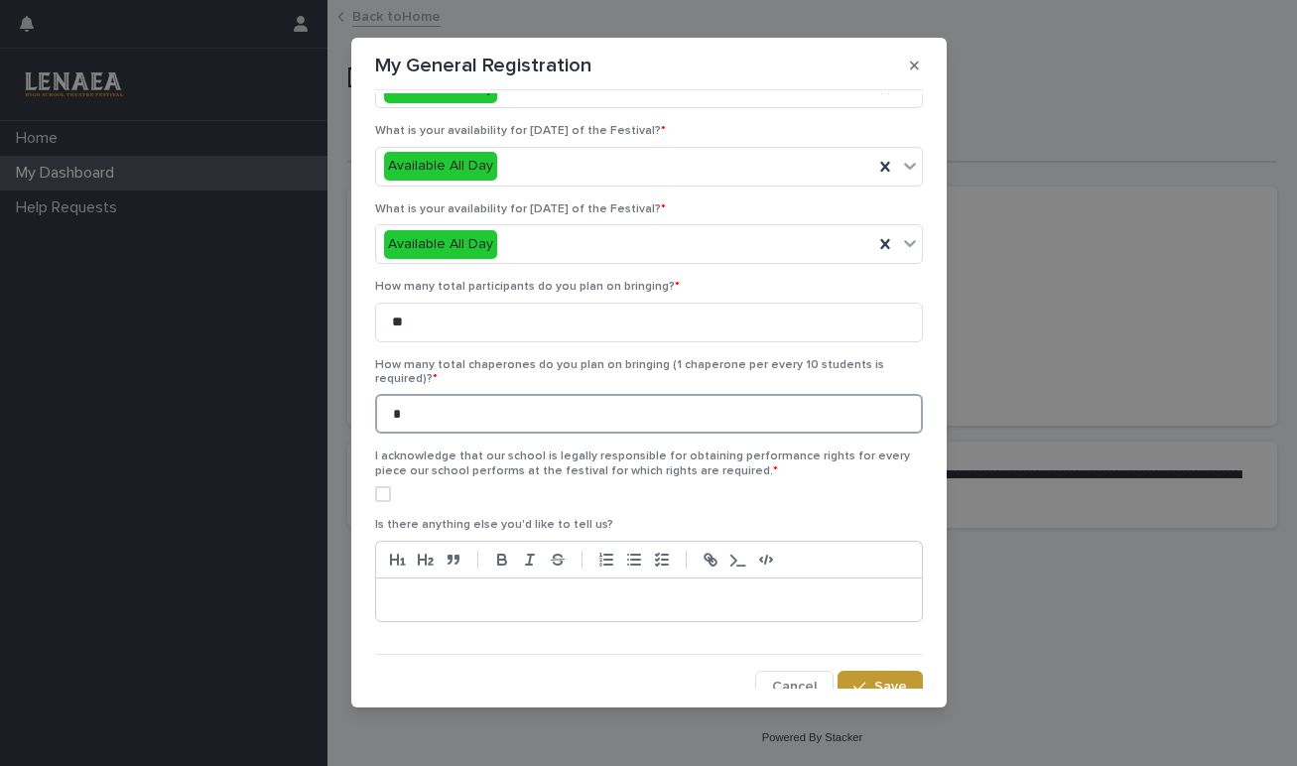
click at [381, 486] on span at bounding box center [383, 494] width 16 height 16
type input "*"
click at [876, 680] on span "Save" at bounding box center [891, 687] width 33 height 14
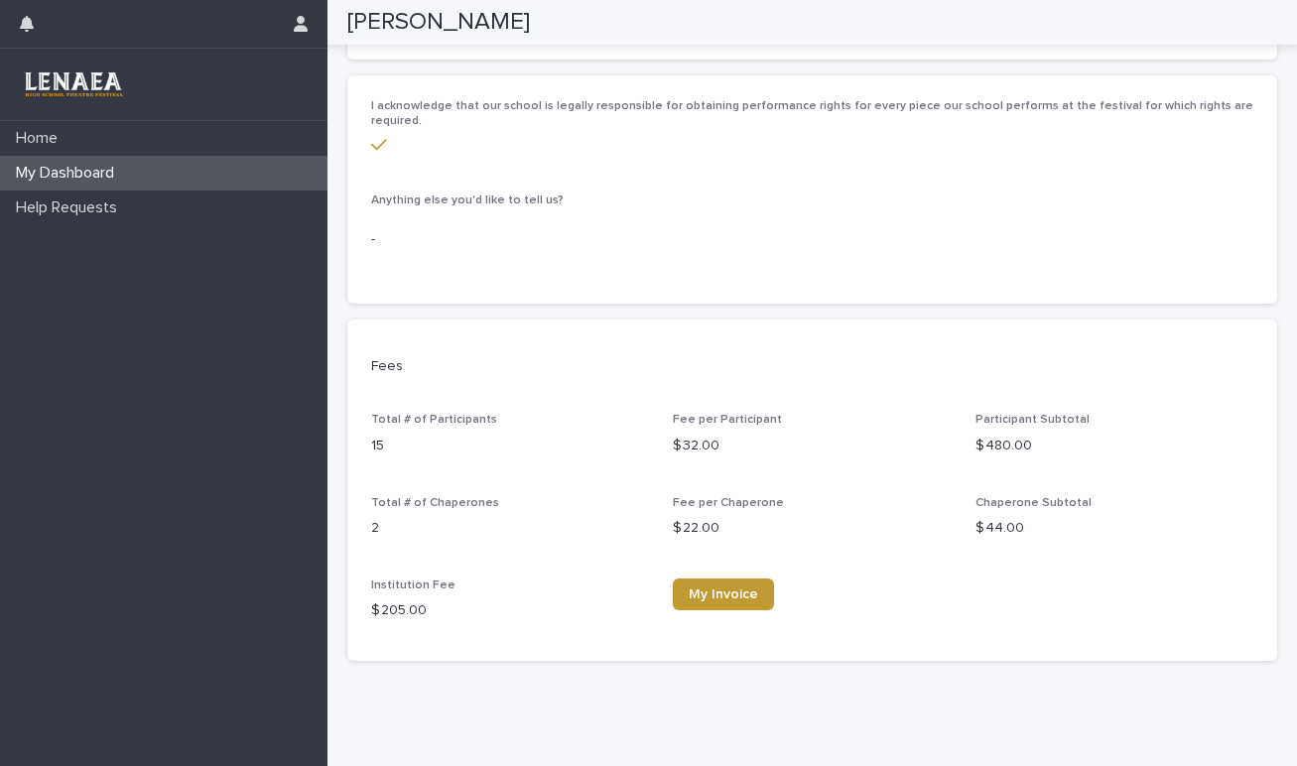
scroll to position [1080, 0]
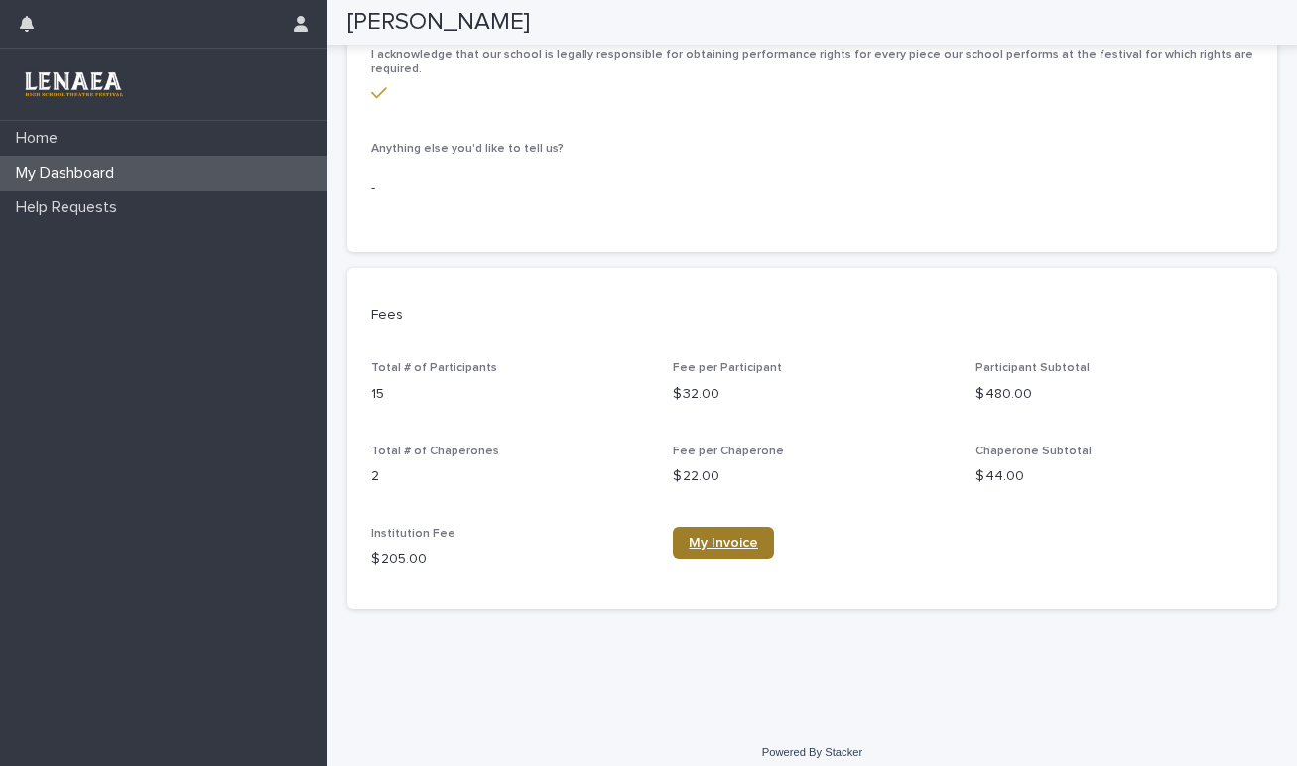
click at [713, 536] on span "My Invoice" at bounding box center [723, 543] width 69 height 14
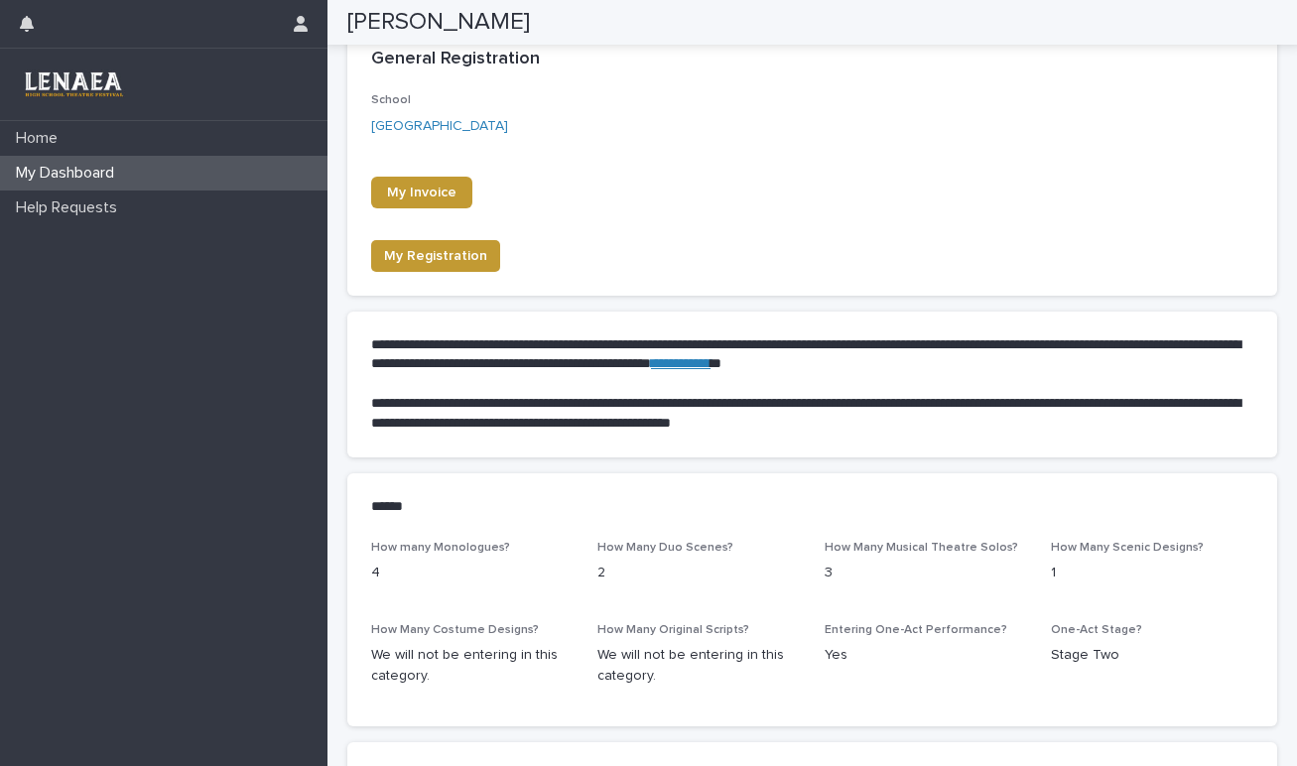
scroll to position [0, 0]
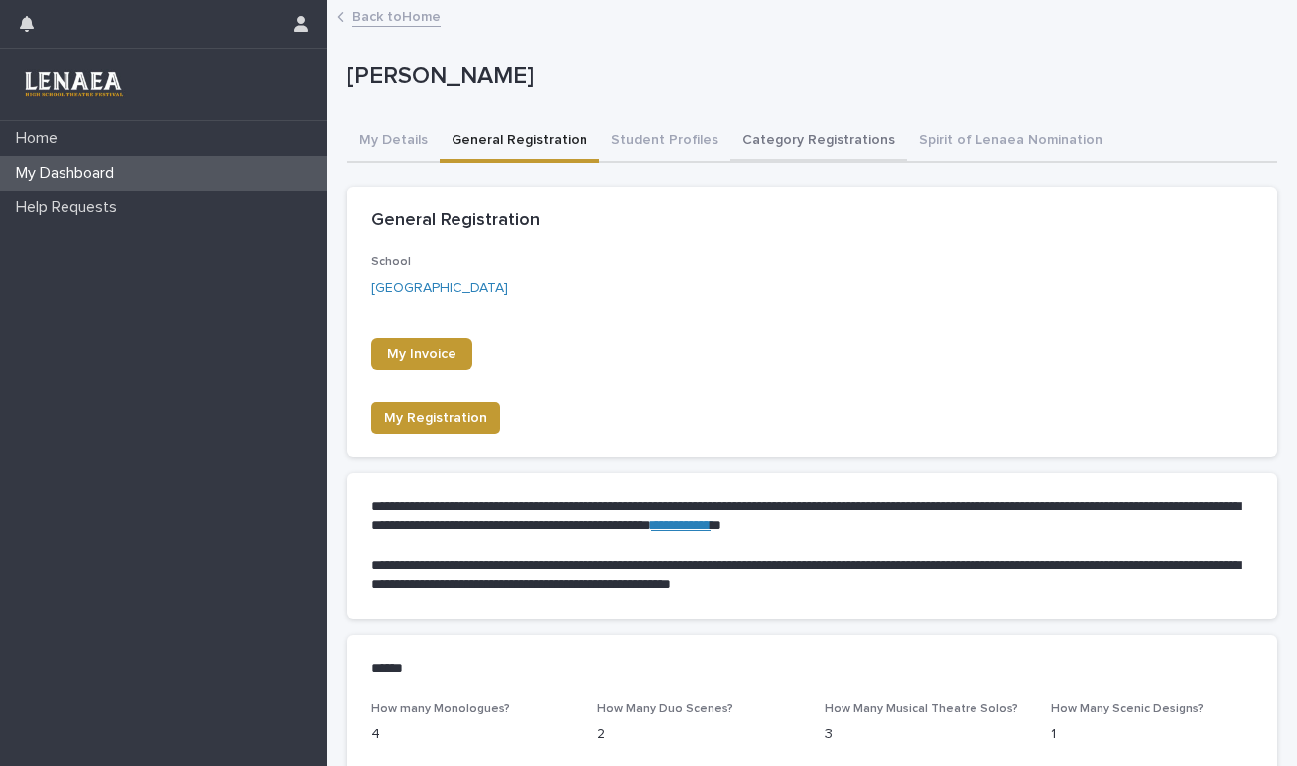
click at [766, 144] on button "Category Registrations" at bounding box center [819, 142] width 177 height 42
